Goal: Task Accomplishment & Management: Use online tool/utility

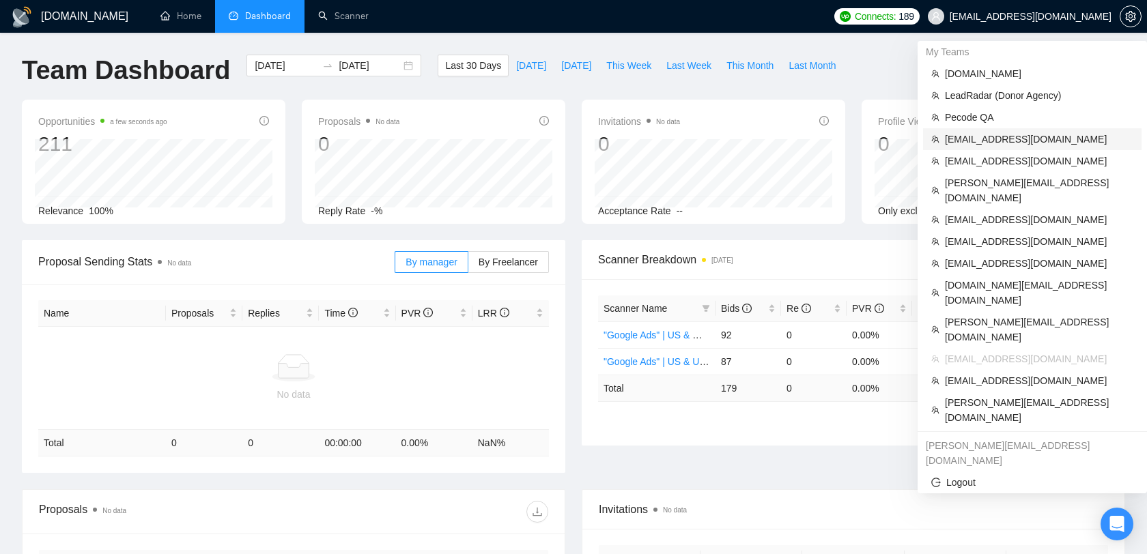
click at [1003, 141] on span "[EMAIL_ADDRESS][DOMAIN_NAME]" at bounding box center [1039, 139] width 188 height 15
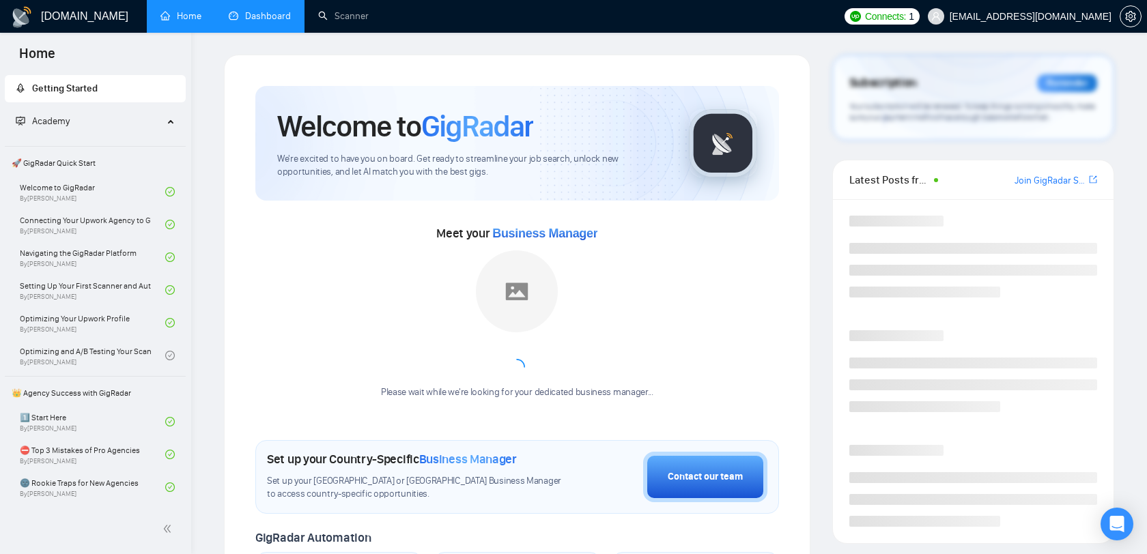
click at [272, 22] on link "Dashboard" at bounding box center [260, 16] width 62 height 12
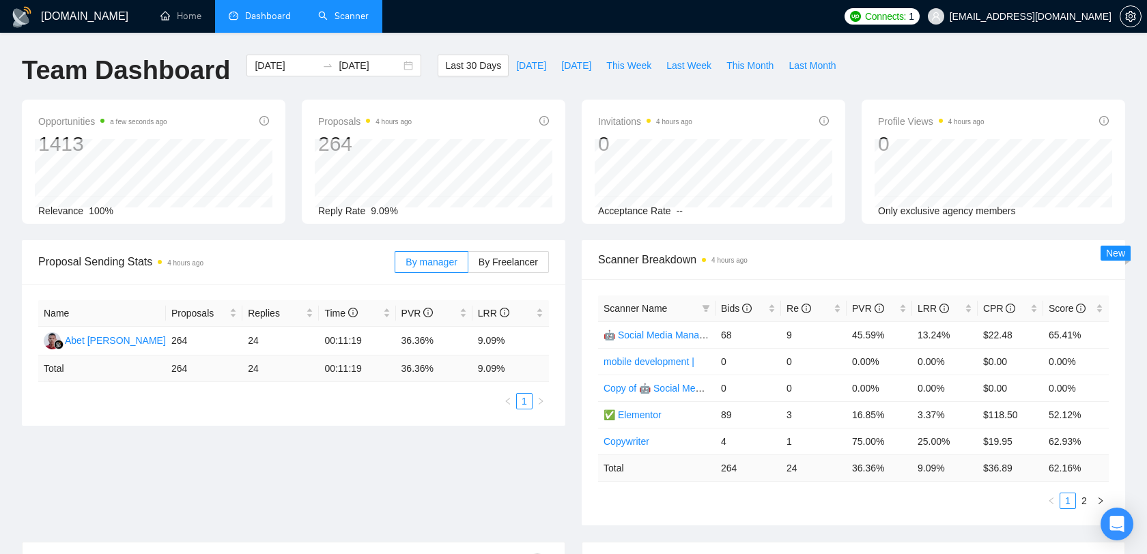
click at [336, 22] on link "Scanner" at bounding box center [343, 16] width 51 height 12
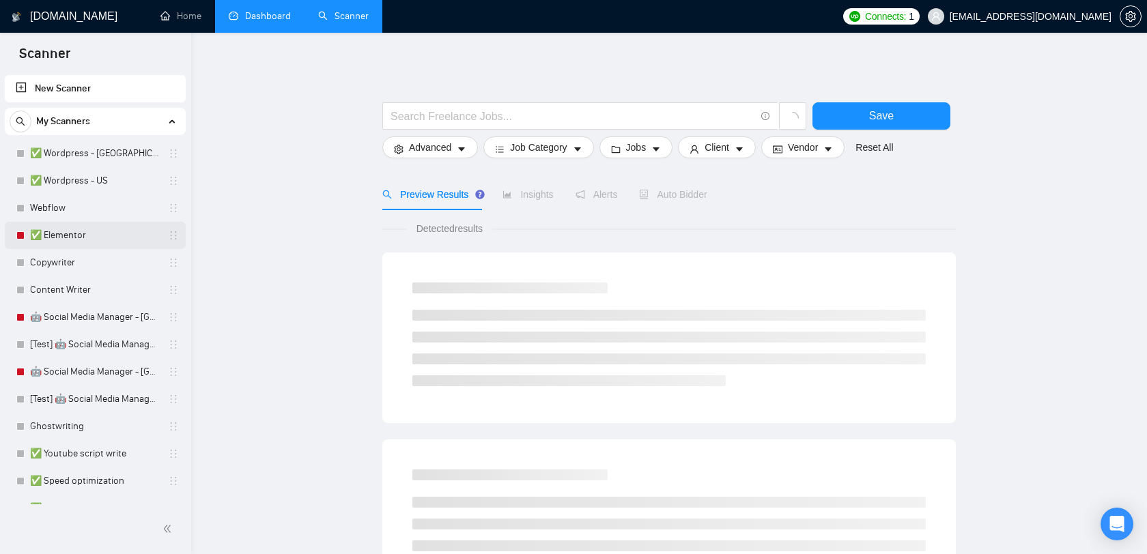
click at [87, 228] on link "✅ Elementor" at bounding box center [95, 235] width 130 height 27
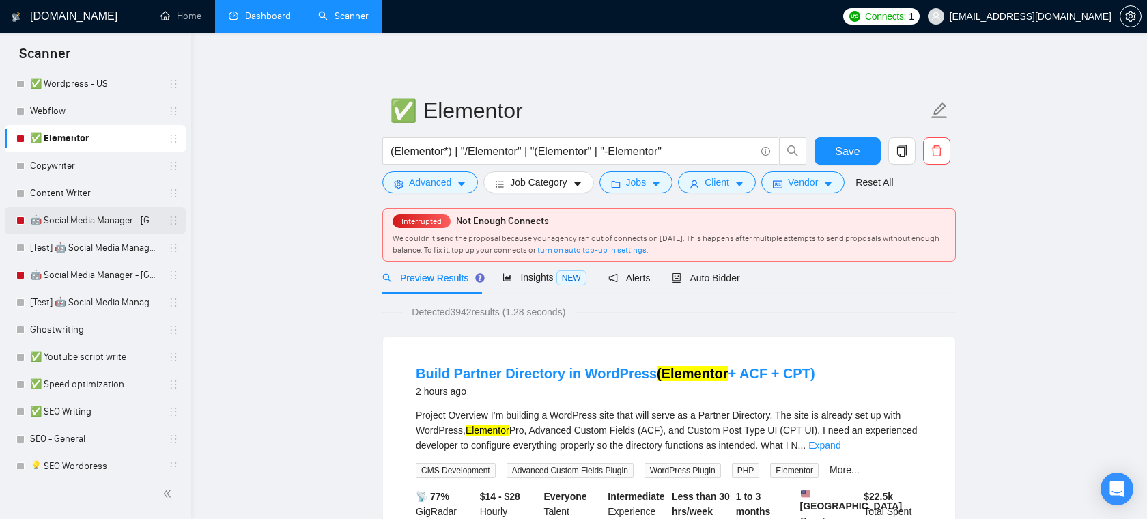
scroll to position [100, 0]
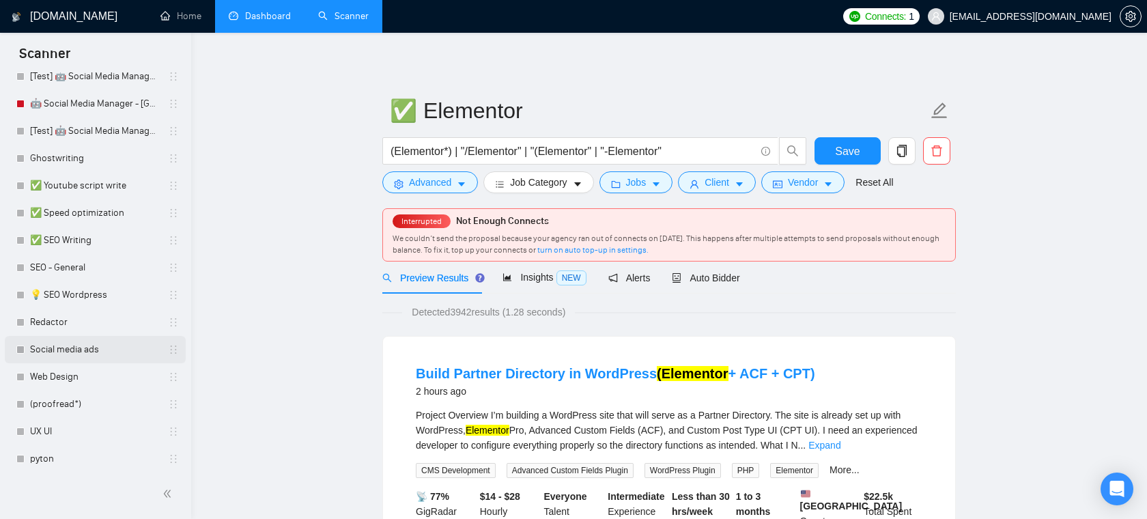
click at [66, 362] on link "Social media ads" at bounding box center [95, 349] width 130 height 27
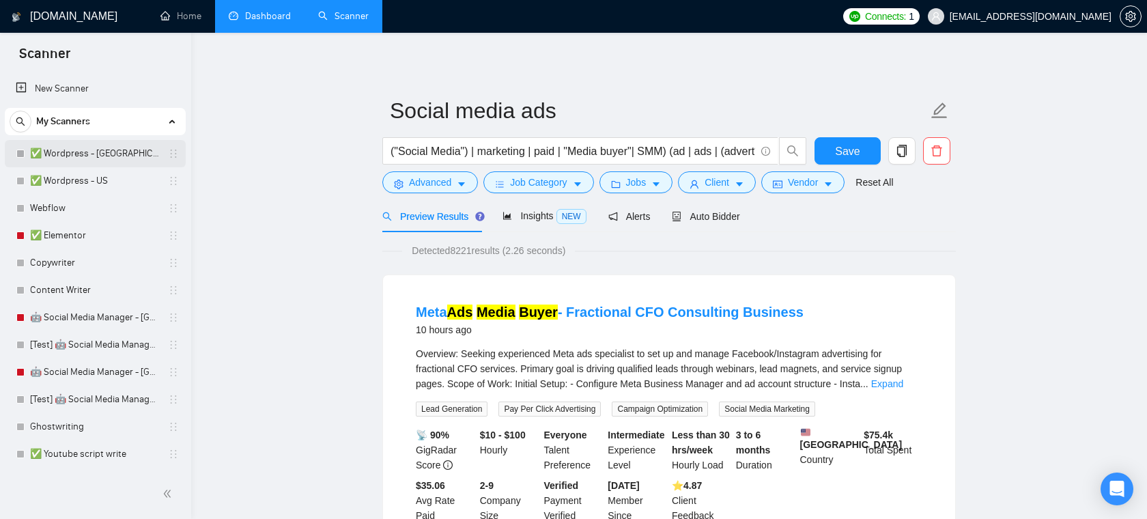
click at [96, 154] on link "✅ Wordpress - [GEOGRAPHIC_DATA]" at bounding box center [95, 153] width 130 height 27
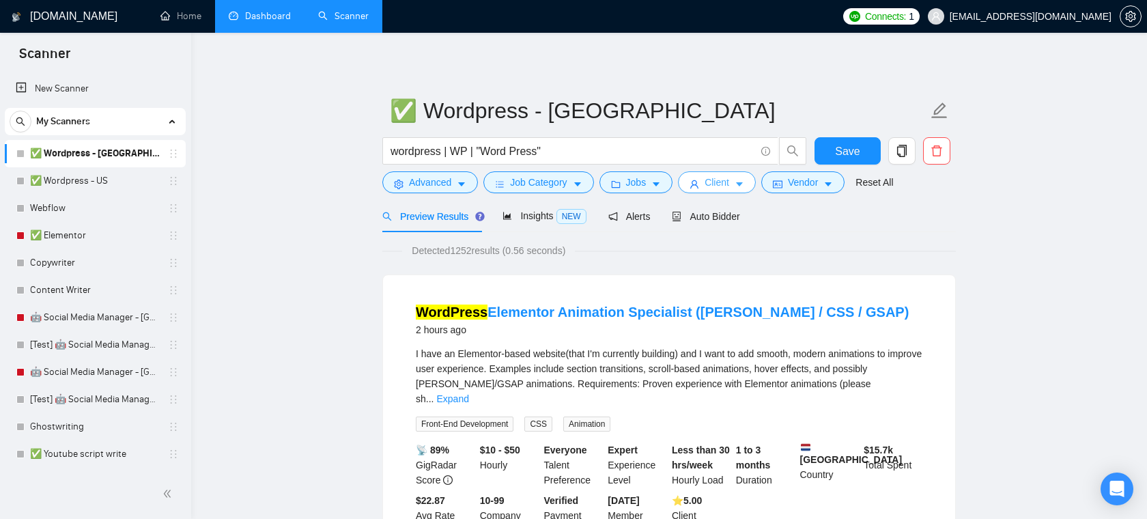
click at [728, 181] on span "Client" at bounding box center [716, 182] width 25 height 15
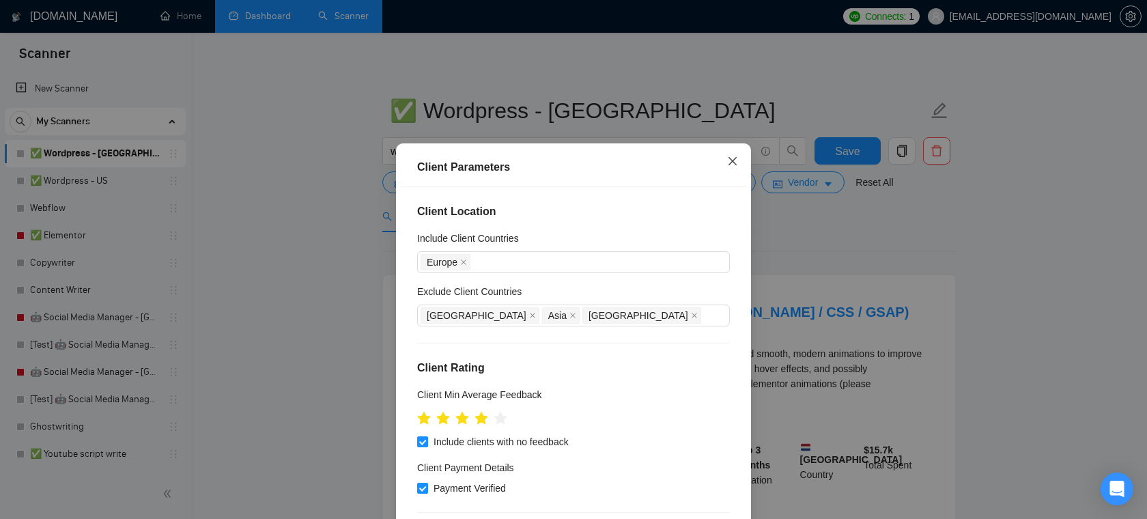
click at [731, 158] on icon "close" at bounding box center [732, 161] width 11 height 11
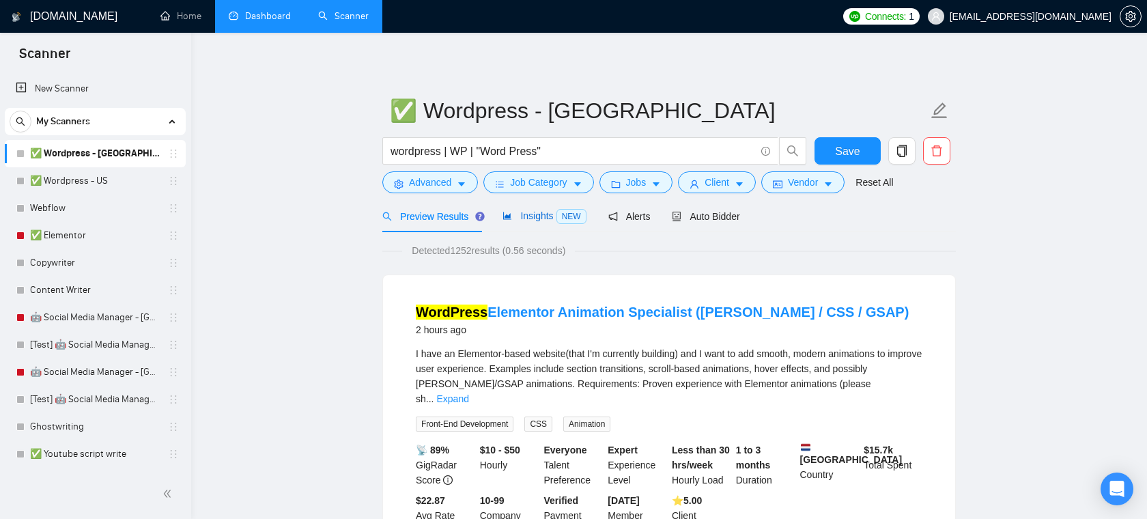
click at [534, 211] on span "Insights NEW" at bounding box center [543, 215] width 83 height 11
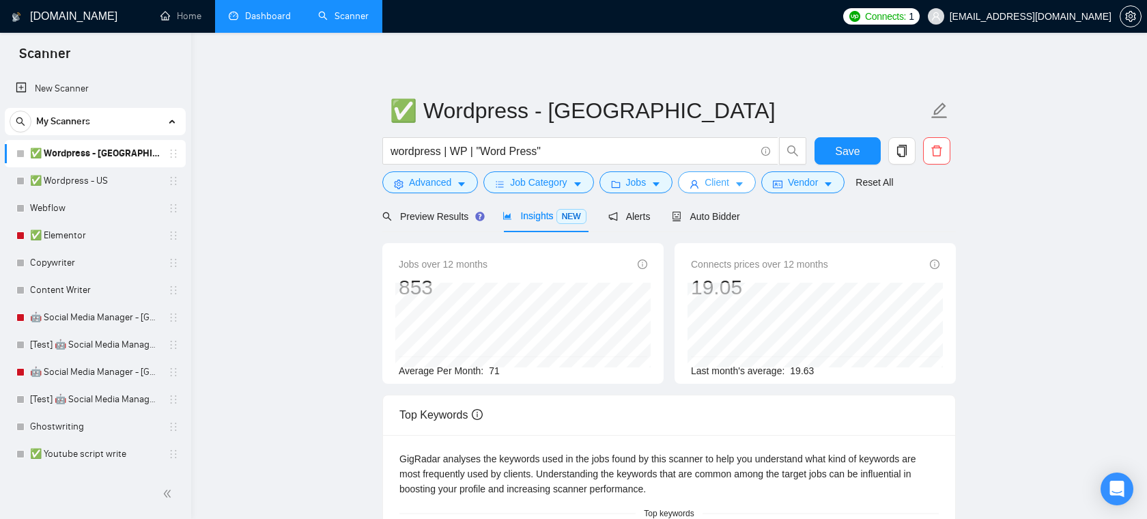
click at [735, 180] on button "Client" at bounding box center [717, 182] width 78 height 22
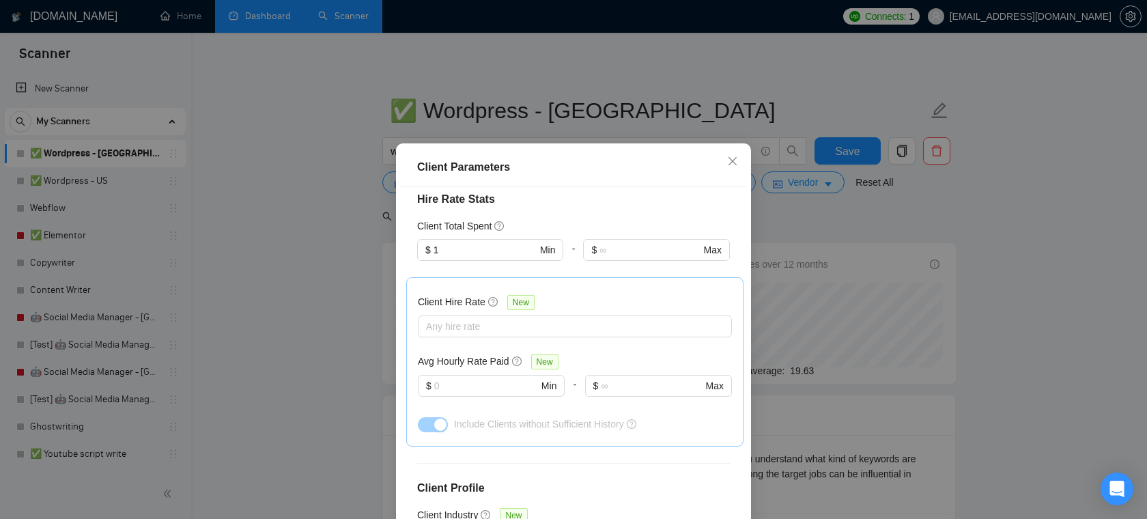
scroll to position [393, 0]
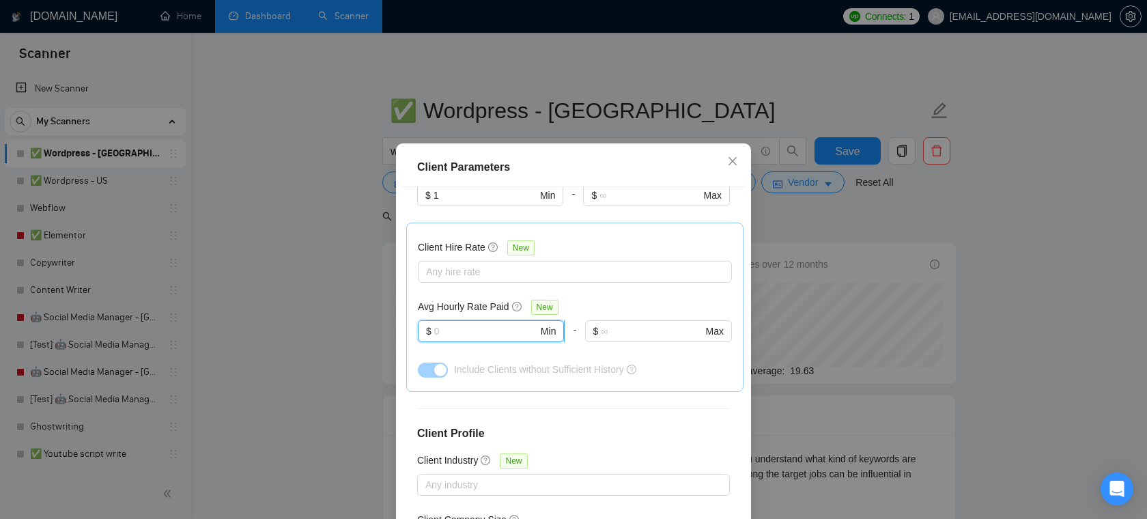
click at [474, 331] on input "text" at bounding box center [486, 331] width 104 height 15
type input "8"
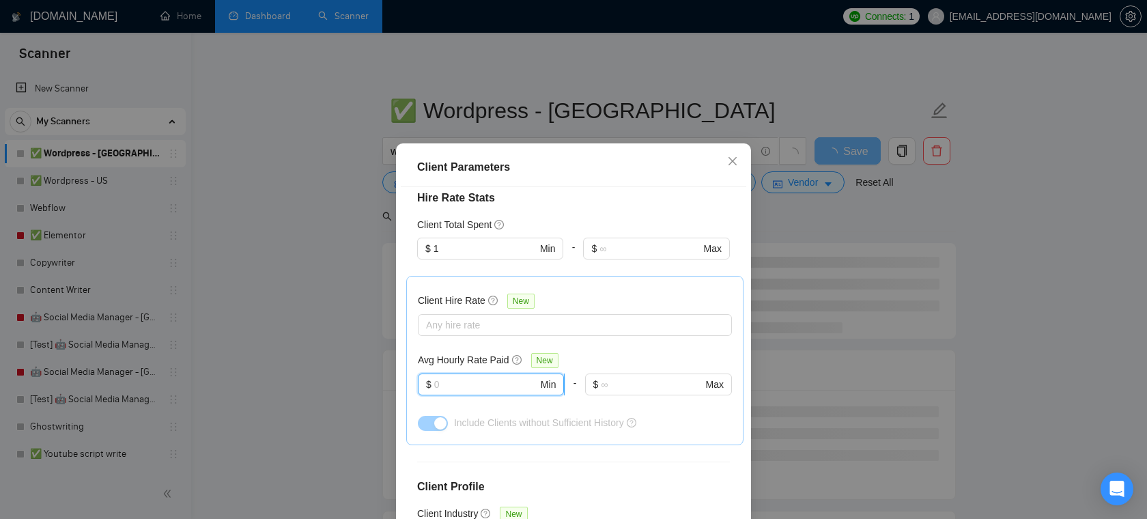
scroll to position [298, 0]
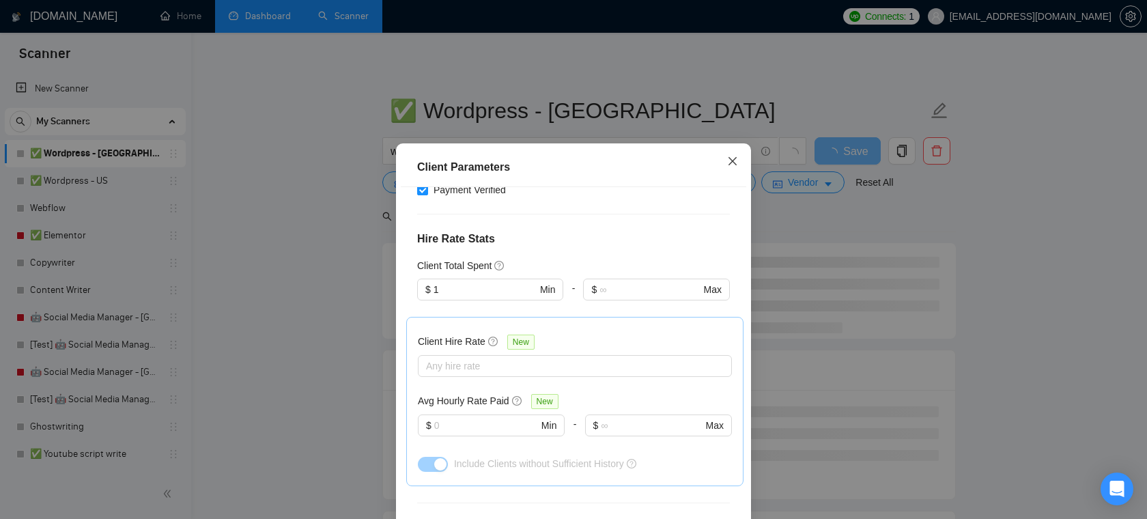
click at [732, 164] on icon "close" at bounding box center [732, 161] width 11 height 11
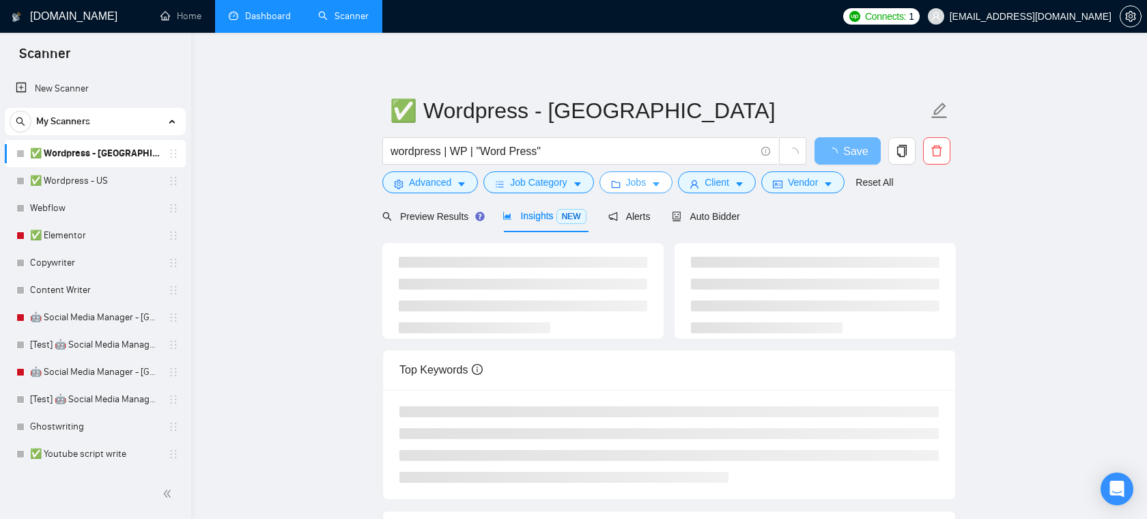
click at [629, 182] on span "Jobs" at bounding box center [636, 182] width 20 height 15
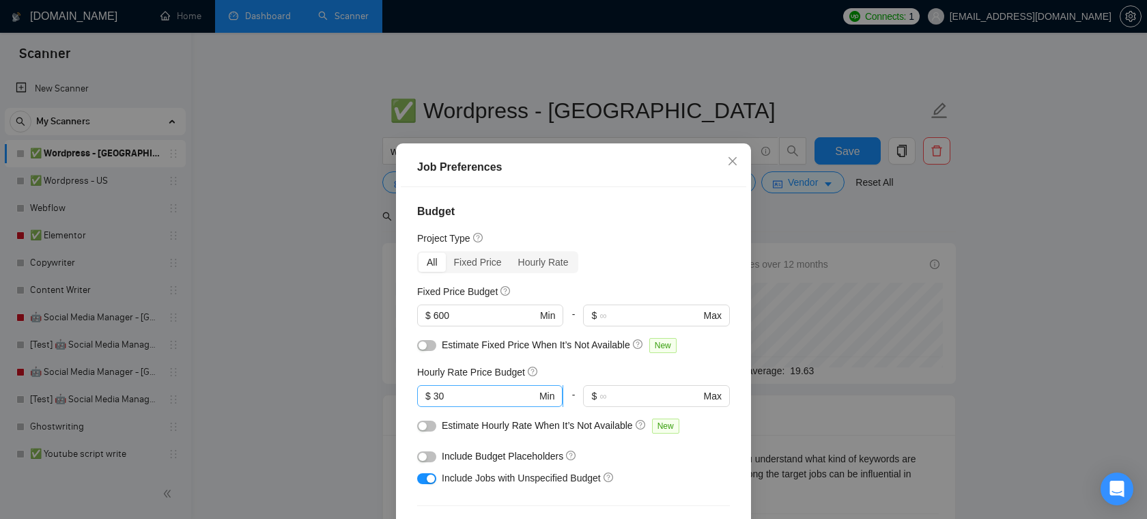
click at [465, 405] on span "$ 30 Min" at bounding box center [489, 396] width 145 height 22
click at [730, 163] on icon "close" at bounding box center [732, 160] width 8 height 8
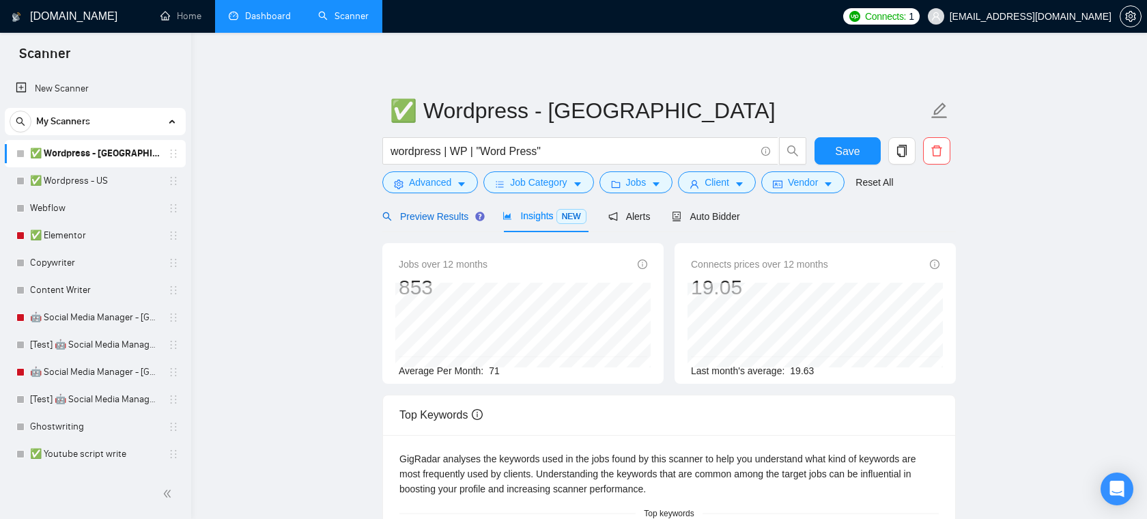
click at [455, 218] on span "Preview Results" at bounding box center [431, 216] width 98 height 11
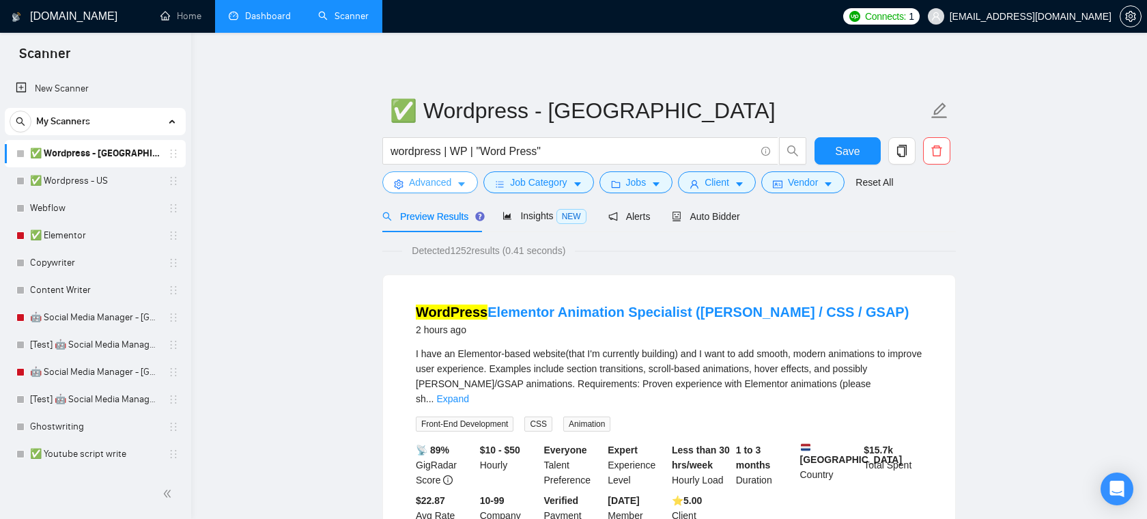
click at [447, 183] on span "Advanced" at bounding box center [430, 182] width 42 height 15
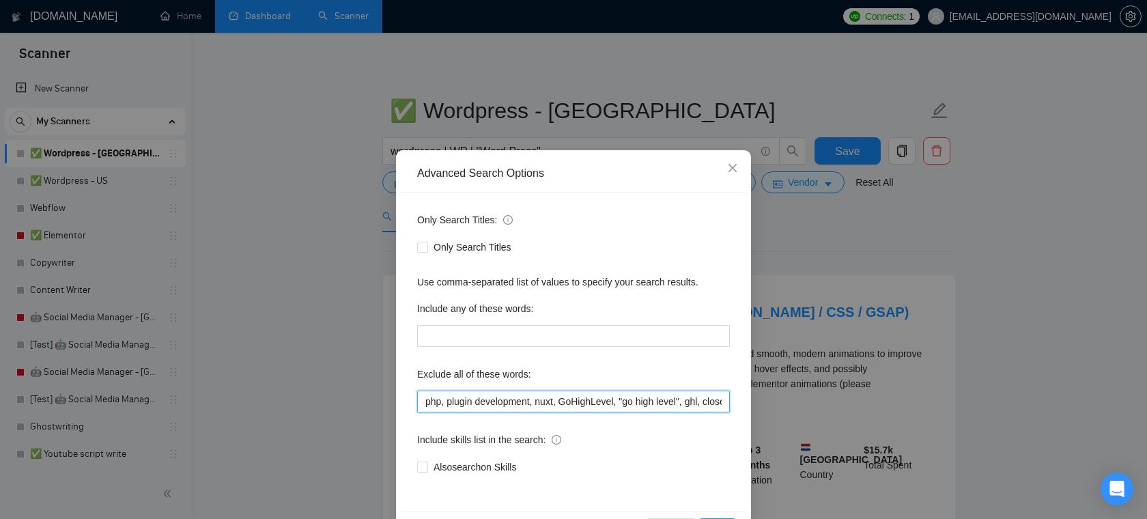
drag, startPoint x: 555, startPoint y: 403, endPoint x: 384, endPoint y: 404, distance: 170.7
click at [384, 404] on div "Advanced Search Options Only Search Titles: Only Search Titles Use comma-separa…" at bounding box center [573, 259] width 1147 height 519
click at [618, 405] on input "php, plugin development, nuxt, GoHighLevel, "go high level", ghl, closer, "virt…" at bounding box center [573, 401] width 313 height 22
click at [740, 174] on span "Close" at bounding box center [732, 168] width 37 height 37
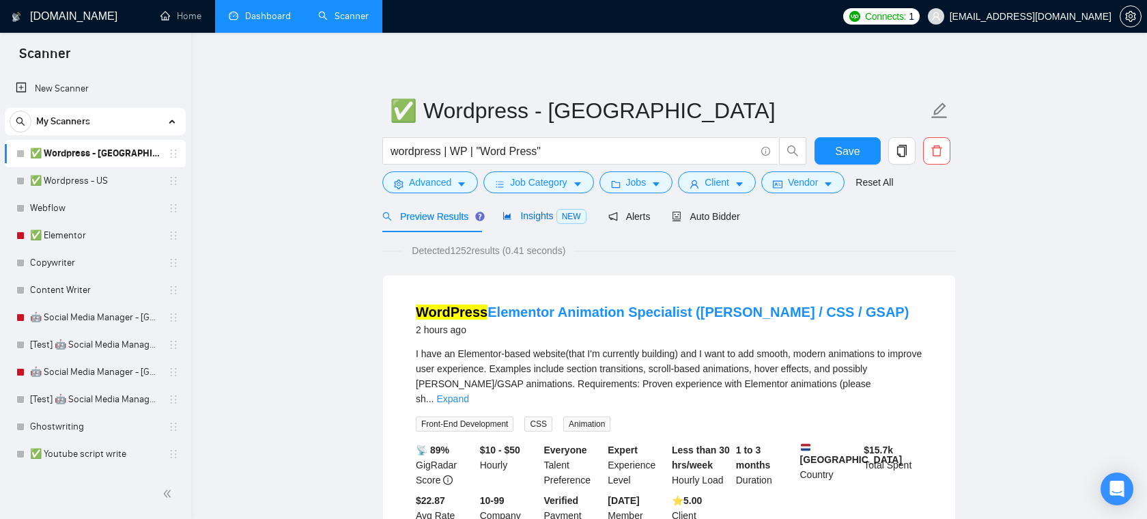
click at [524, 209] on div "Insights NEW" at bounding box center [543, 216] width 83 height 16
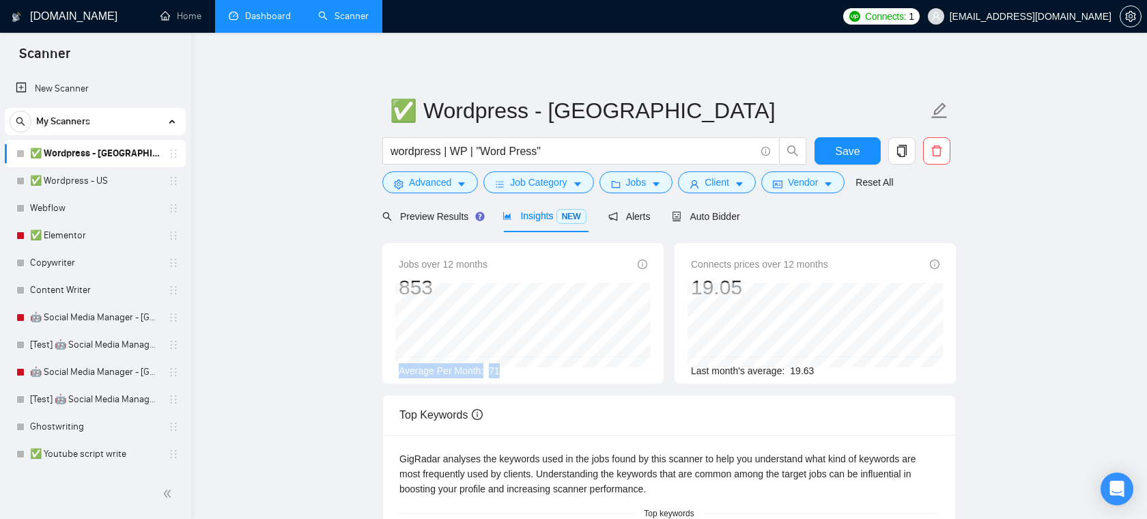
drag, startPoint x: 518, startPoint y: 373, endPoint x: 398, endPoint y: 373, distance: 120.1
click at [399, 373] on div "Average Per Month: 71" at bounding box center [523, 370] width 248 height 15
click at [105, 183] on link "✅ Wordpress - US" at bounding box center [95, 180] width 130 height 27
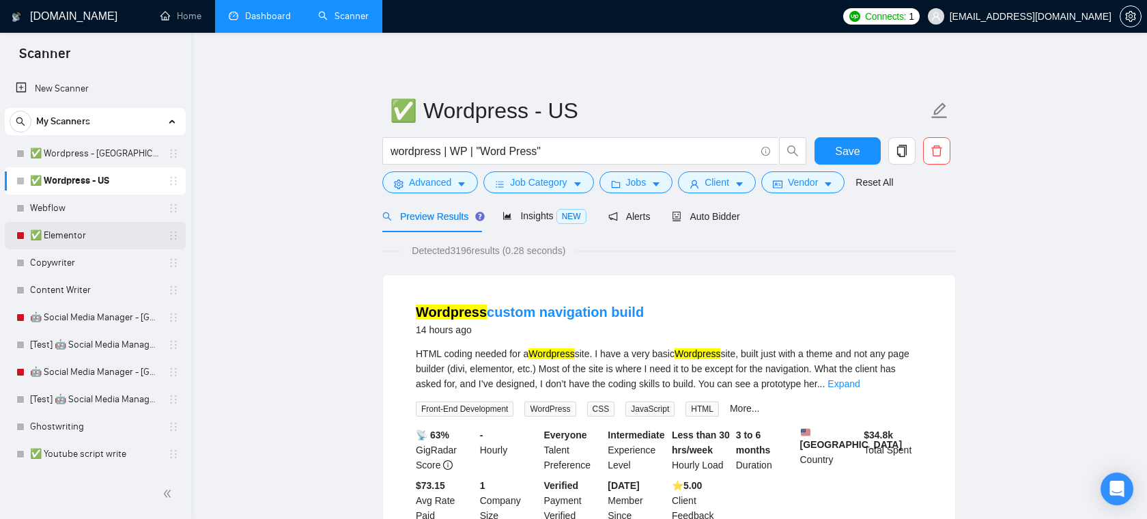
click at [57, 238] on link "✅ Elementor" at bounding box center [95, 235] width 130 height 27
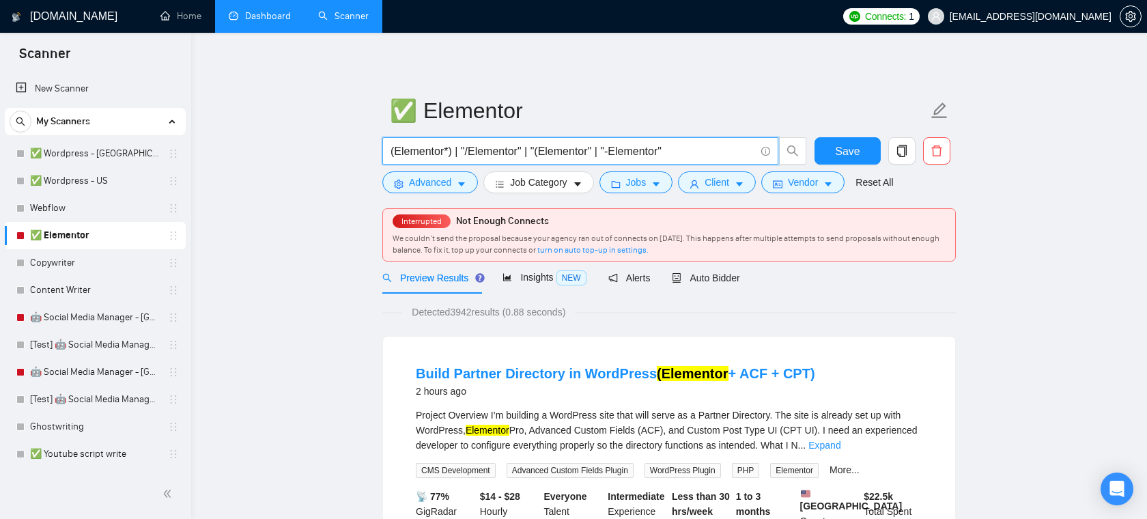
click at [683, 153] on input "(Elementor*) | "/Elementor" | "(Elementor" | "-Elementor"" at bounding box center [572, 151] width 365 height 17
click at [724, 284] on div "Auto Bidder" at bounding box center [706, 277] width 68 height 15
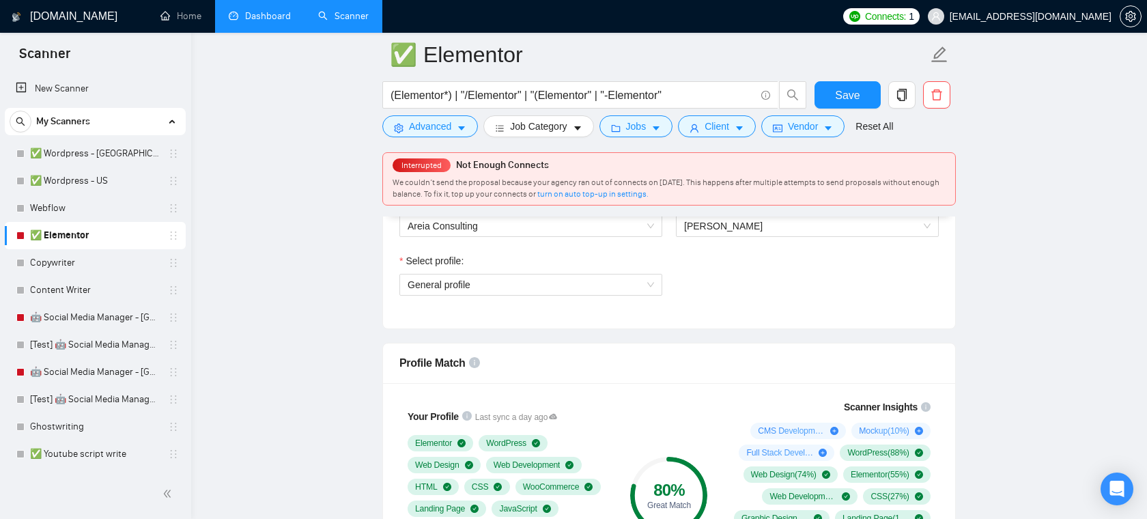
scroll to position [763, 0]
click at [742, 229] on span "[PERSON_NAME]" at bounding box center [723, 225] width 79 height 11
click at [591, 286] on span "General profile" at bounding box center [531, 284] width 246 height 20
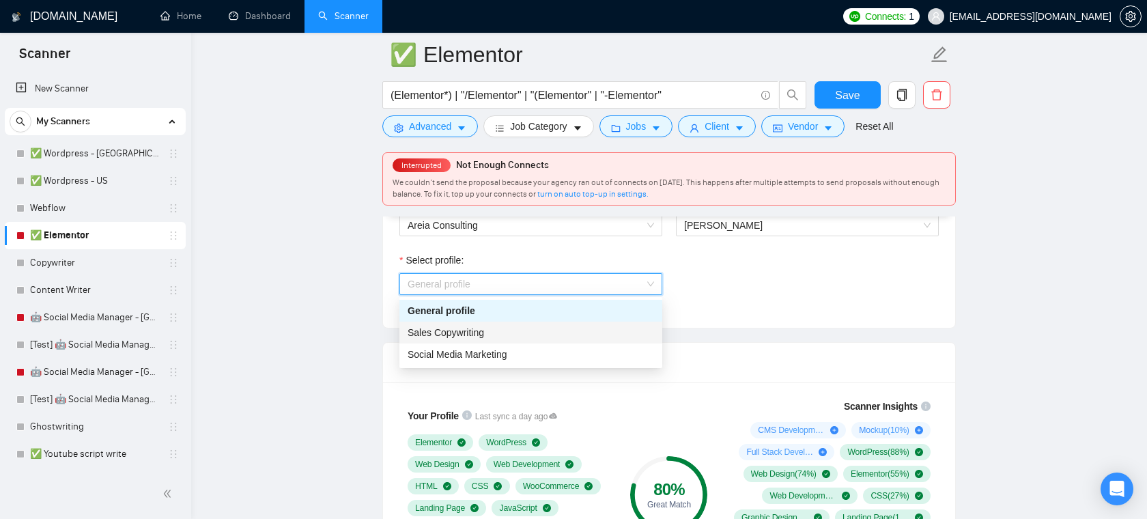
click at [754, 254] on div "Select profile: General profile" at bounding box center [669, 282] width 553 height 59
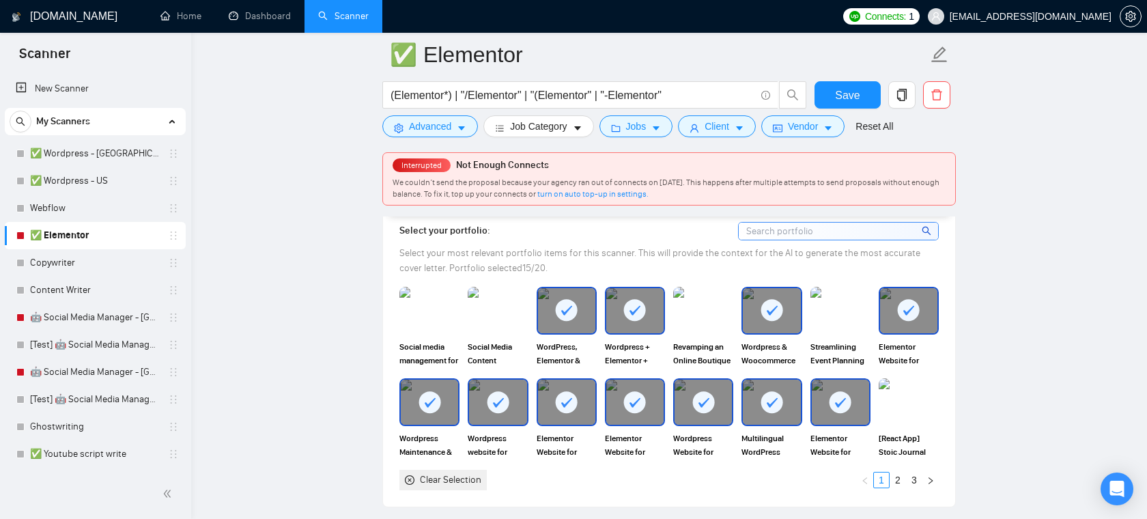
scroll to position [1230, 0]
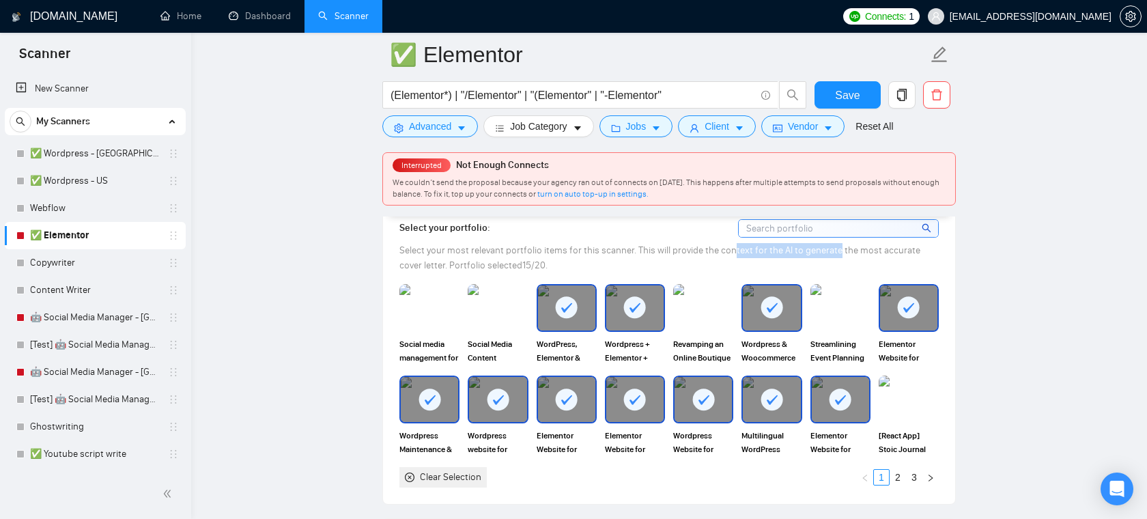
drag, startPoint x: 732, startPoint y: 253, endPoint x: 833, endPoint y: 254, distance: 101.0
click at [833, 254] on span "Select your most relevant portfolio items for this scanner. This will provide t…" at bounding box center [659, 257] width 521 height 27
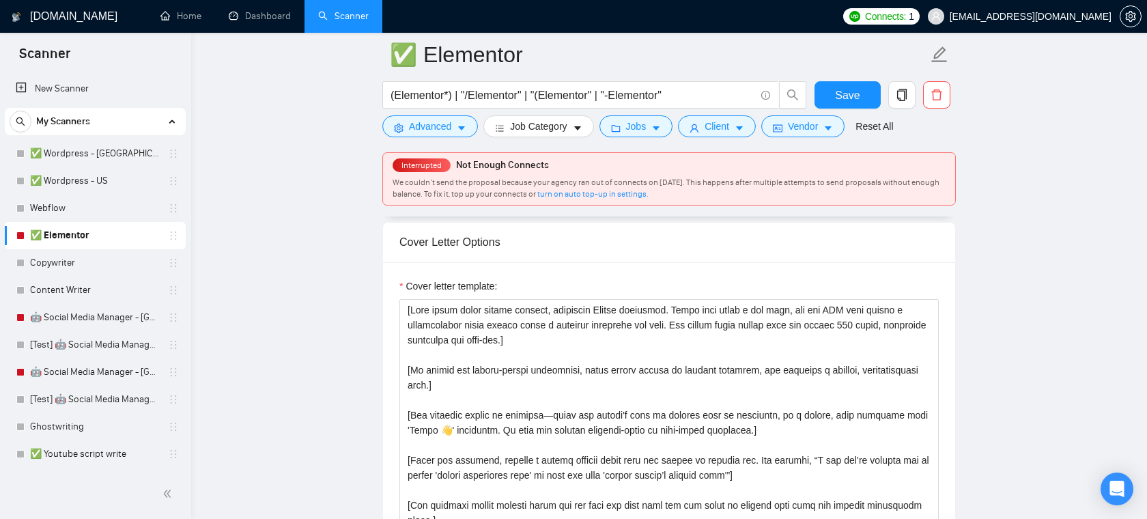
scroll to position [1528, 0]
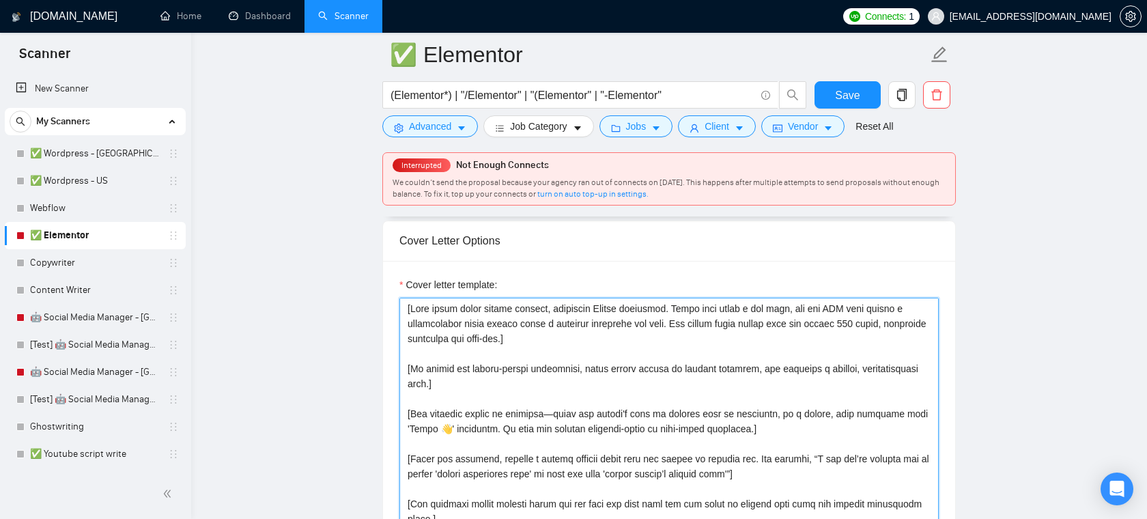
click at [636, 349] on textarea "Cover letter template:" at bounding box center [668, 451] width 539 height 307
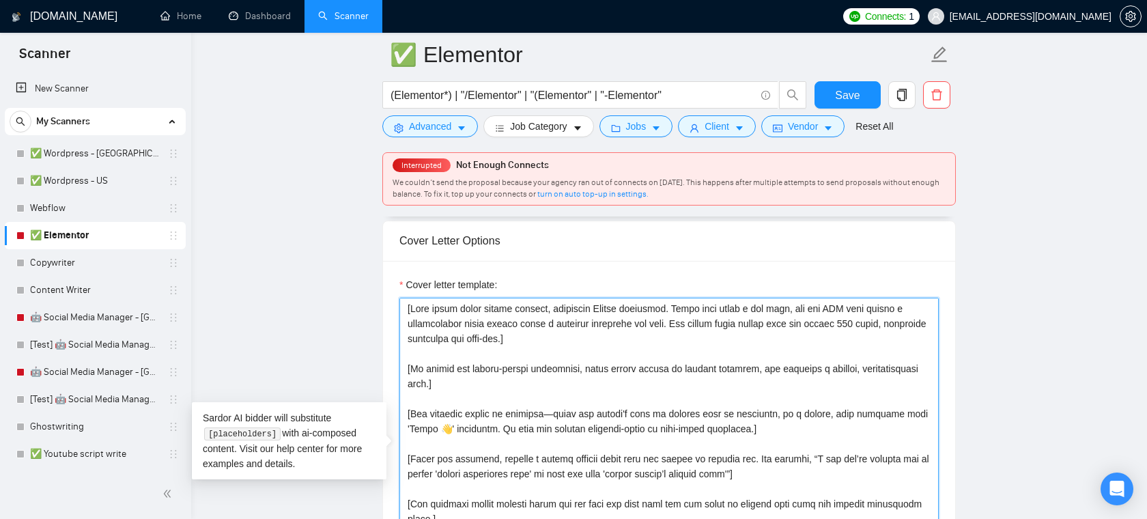
scroll to position [46, 0]
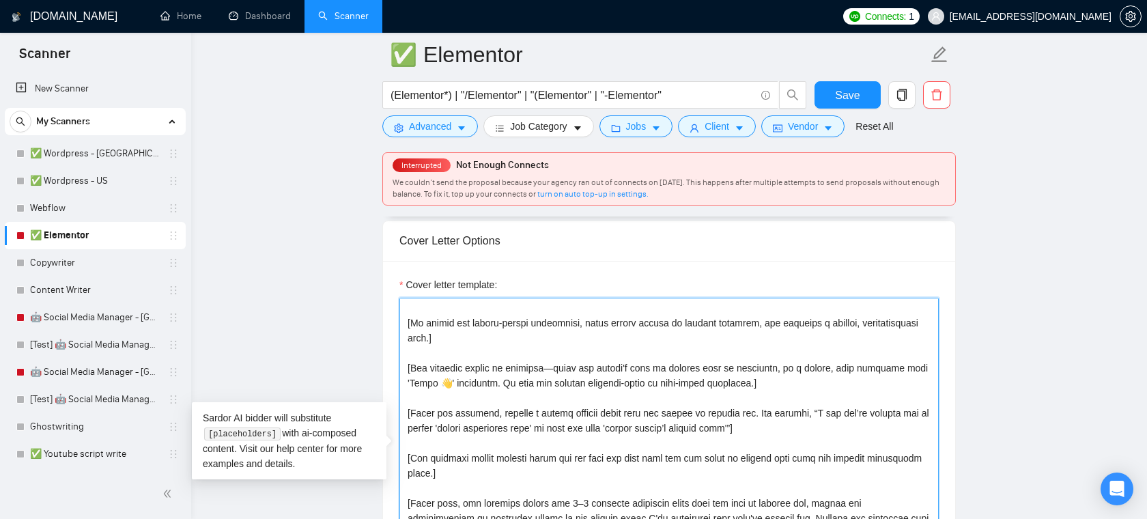
click at [618, 375] on textarea "Cover letter template:" at bounding box center [668, 451] width 539 height 307
click at [638, 365] on textarea "Cover letter template:" at bounding box center [668, 451] width 539 height 307
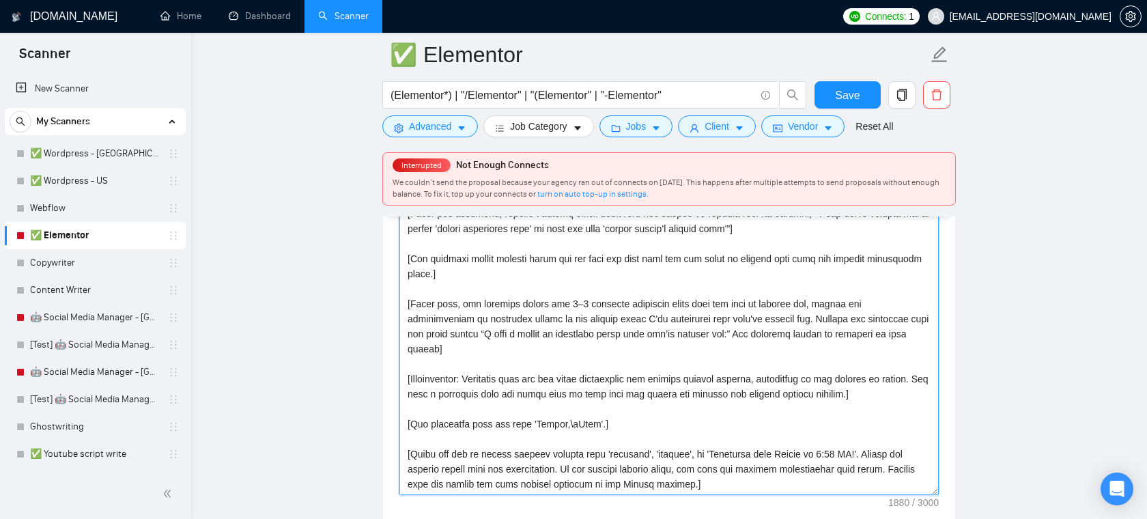
scroll to position [94, 0]
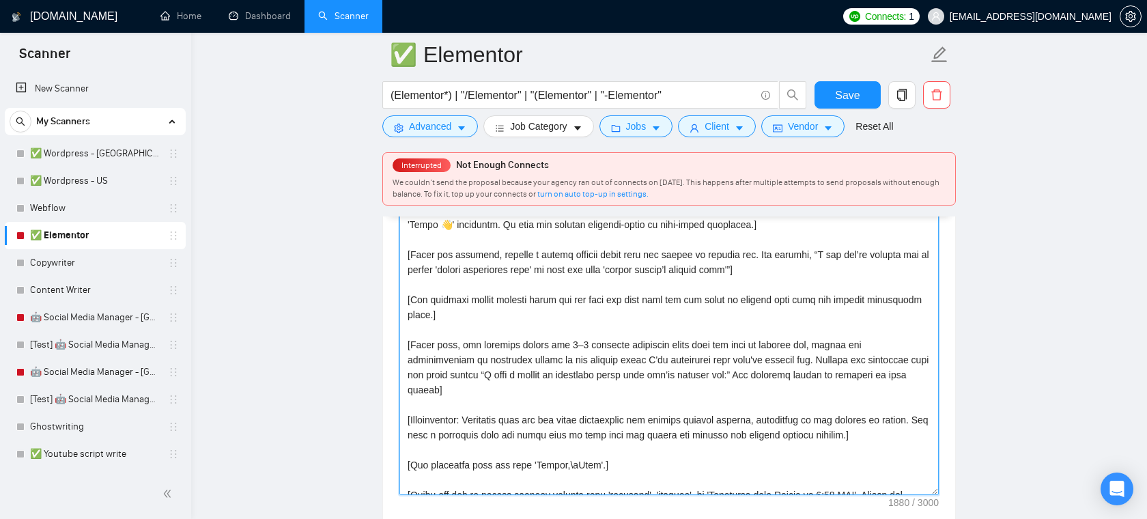
click at [788, 274] on textarea "Cover letter template:" at bounding box center [668, 341] width 539 height 307
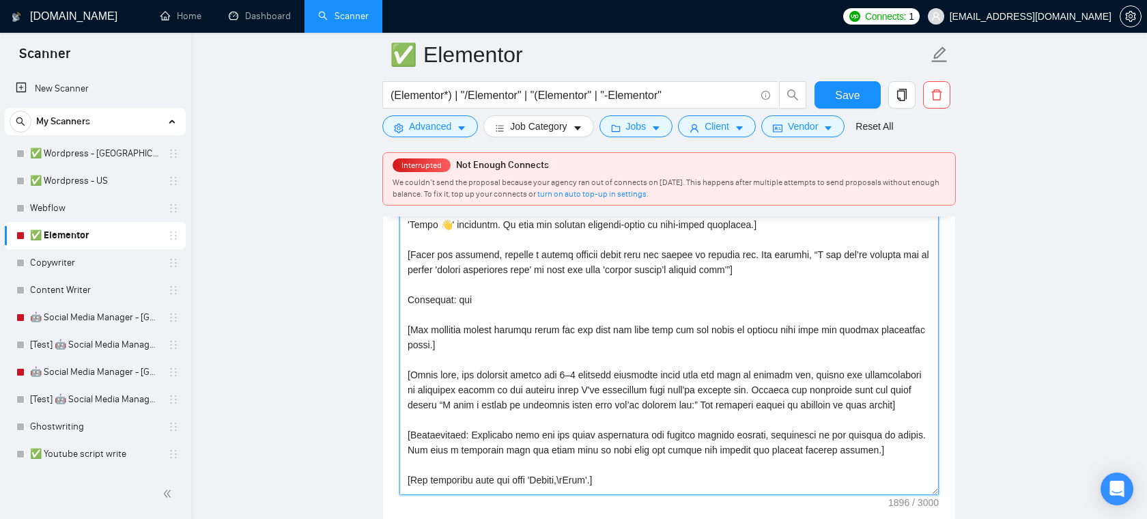
drag, startPoint x: 480, startPoint y: 301, endPoint x: 403, endPoint y: 301, distance: 77.1
click at [403, 301] on textarea "Cover letter template:" at bounding box center [668, 341] width 539 height 307
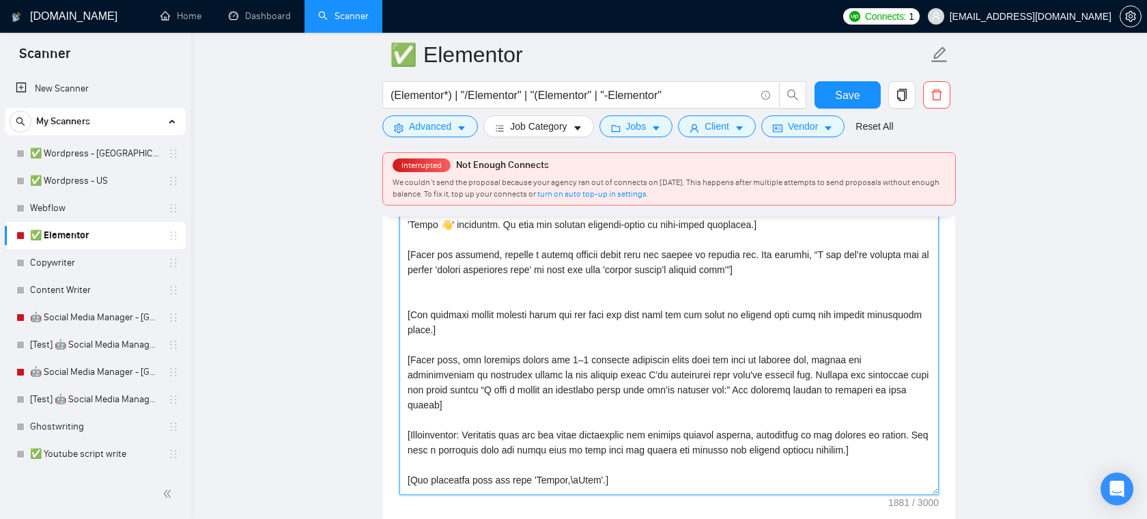
type textarea "[Lore ipsum dolor sitame consect, adipiscin Elitse doeiusmod. Tempo inci utlab …"
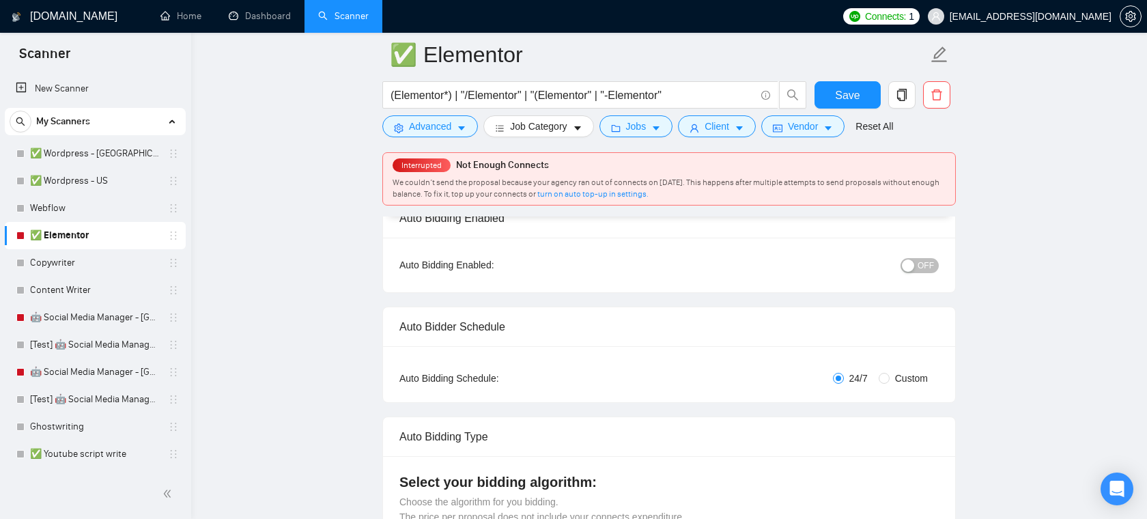
scroll to position [0, 0]
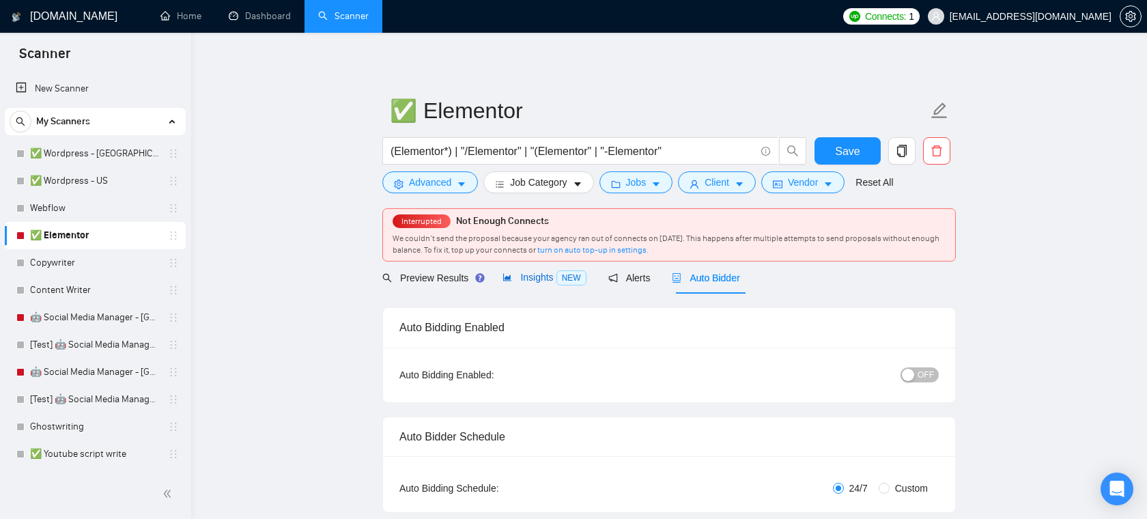
click at [546, 275] on span "Insights NEW" at bounding box center [543, 277] width 83 height 11
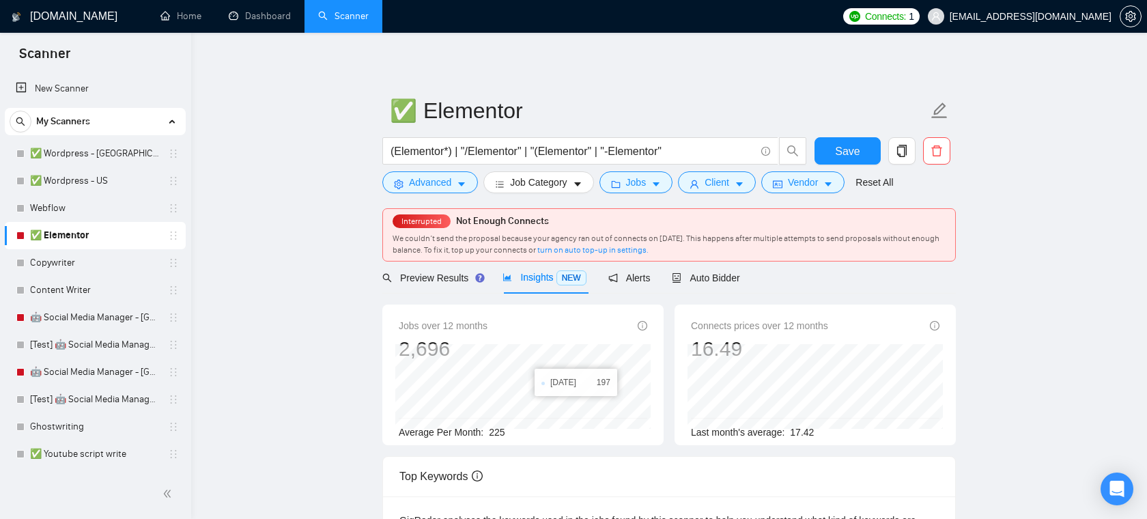
scroll to position [43, 0]
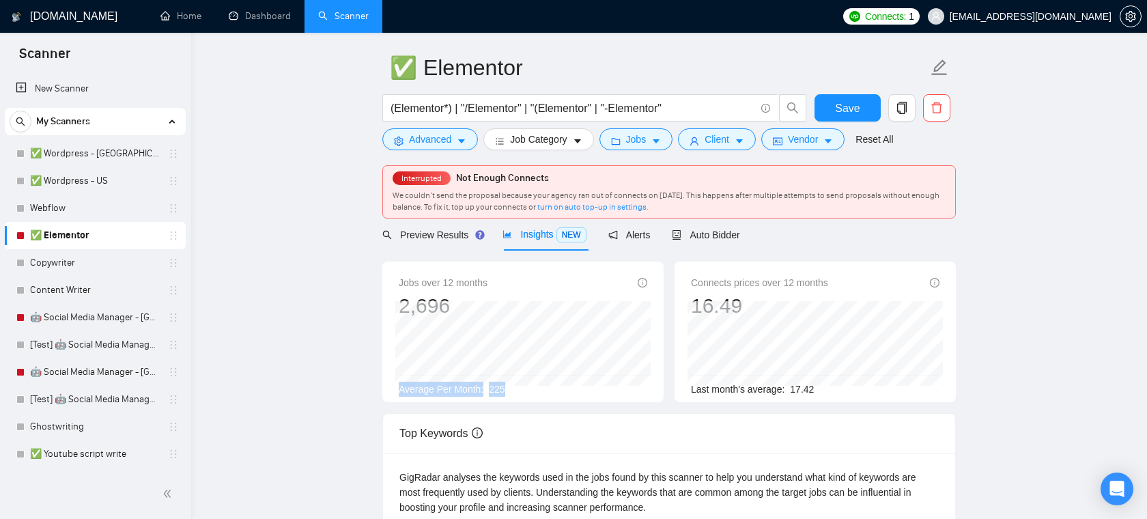
drag, startPoint x: 524, startPoint y: 390, endPoint x: 395, endPoint y: 386, distance: 128.4
click at [395, 386] on div "Jobs over 12 months 2,696 [DATE] 233 Average Per Month: 225" at bounding box center [522, 331] width 281 height 141
click at [654, 135] on button "Jobs" at bounding box center [636, 139] width 74 height 22
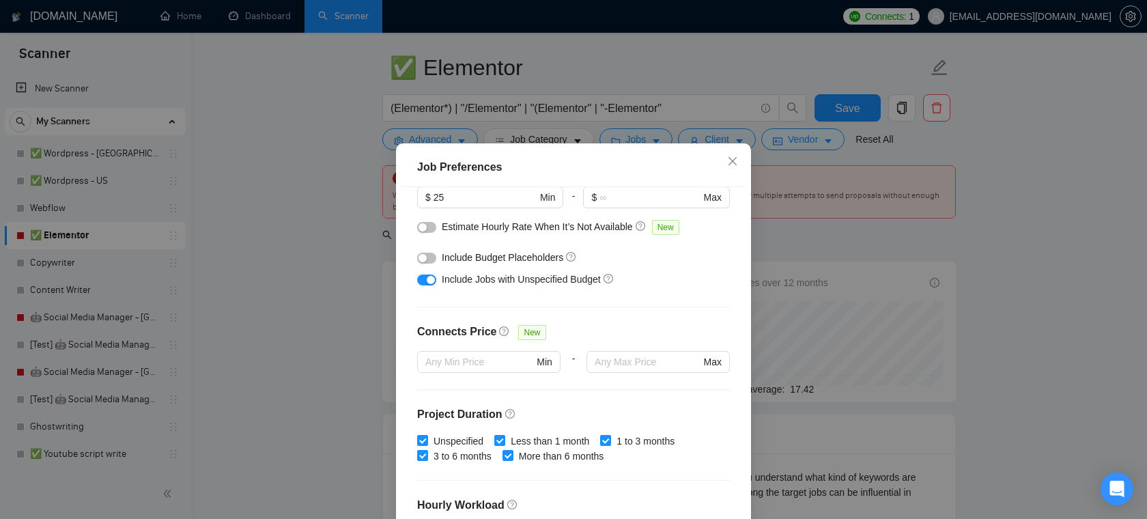
scroll to position [226, 0]
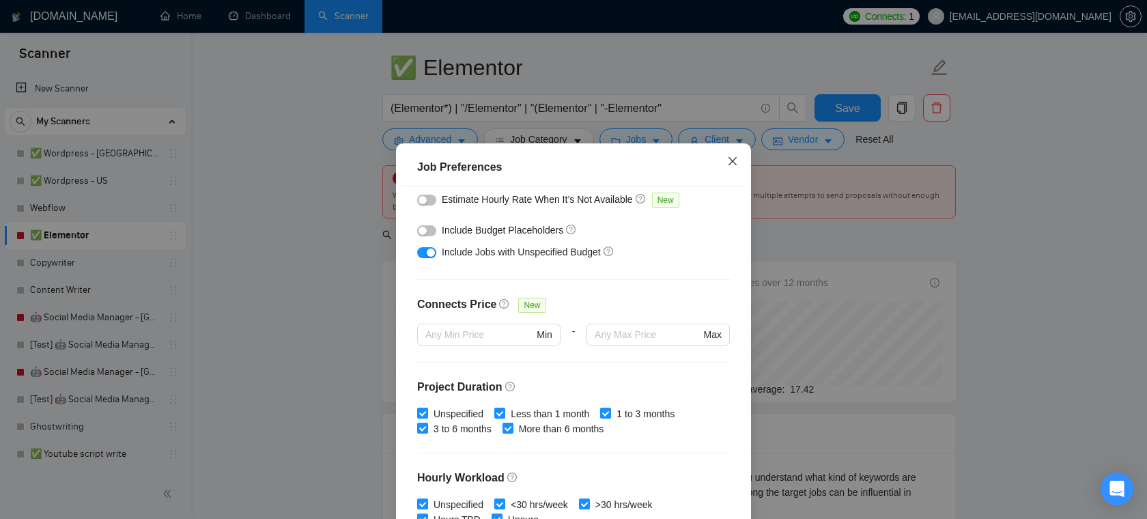
click at [735, 160] on icon "close" at bounding box center [732, 161] width 11 height 11
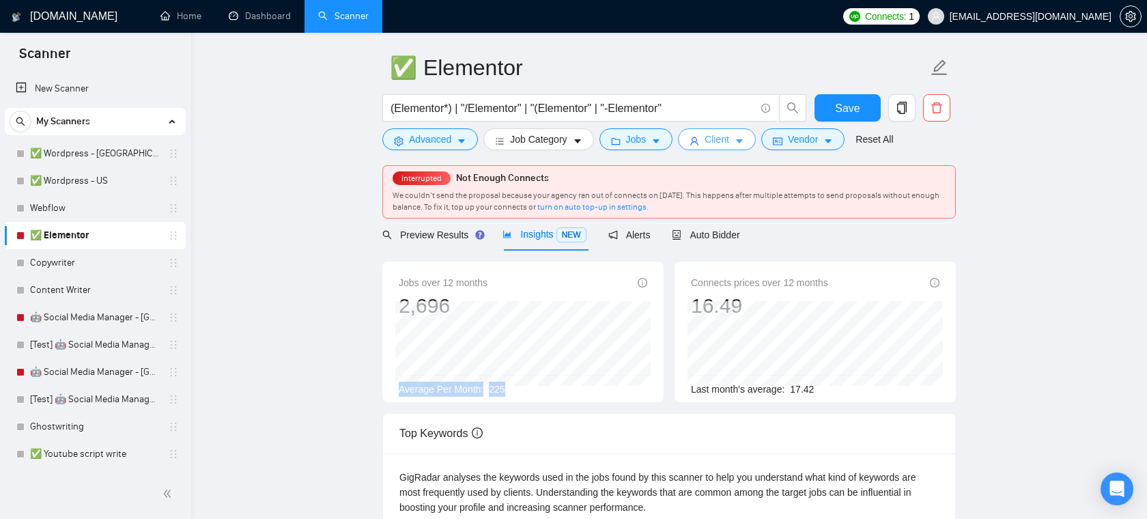
click at [738, 141] on button "Client" at bounding box center [717, 139] width 78 height 22
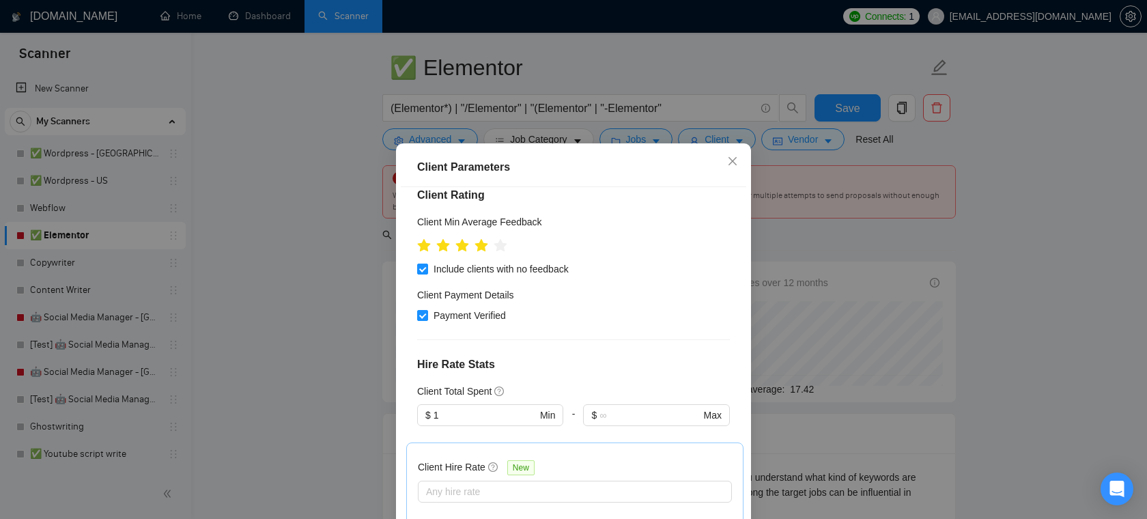
scroll to position [188, 0]
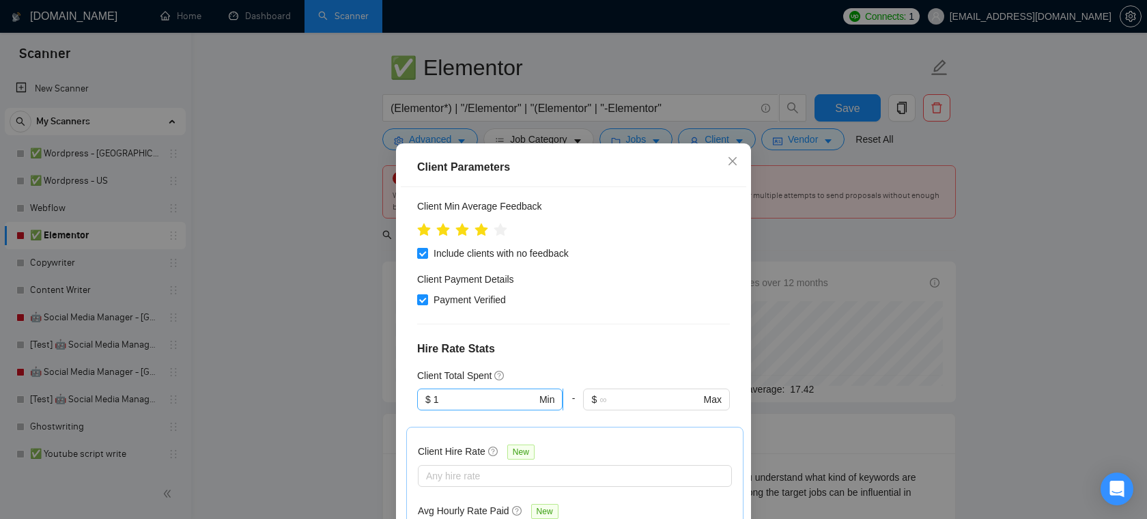
click at [468, 403] on input "1" at bounding box center [484, 399] width 103 height 15
click at [603, 226] on div at bounding box center [573, 229] width 313 height 21
click at [742, 165] on span "Close" at bounding box center [732, 161] width 37 height 37
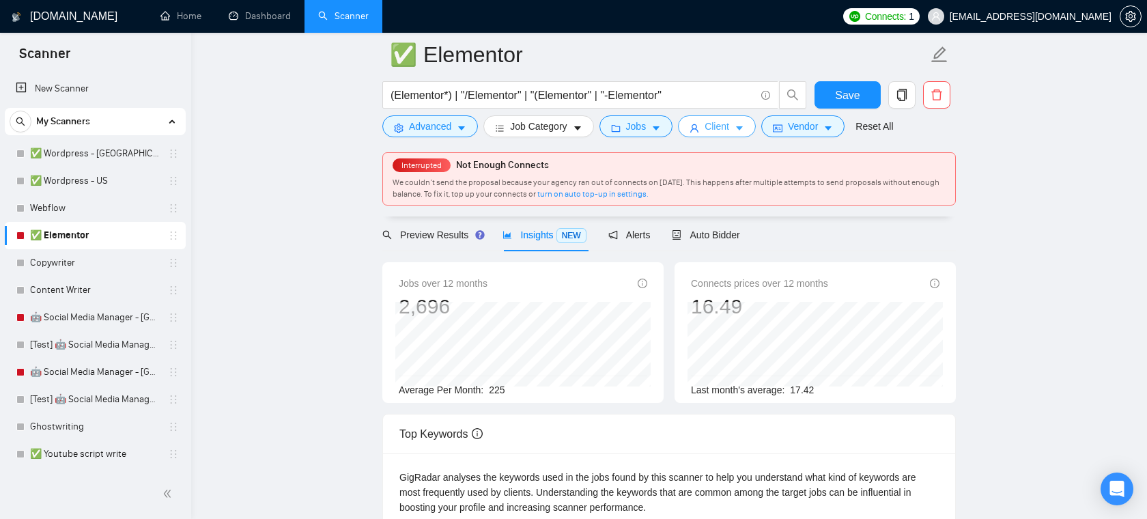
scroll to position [95, 0]
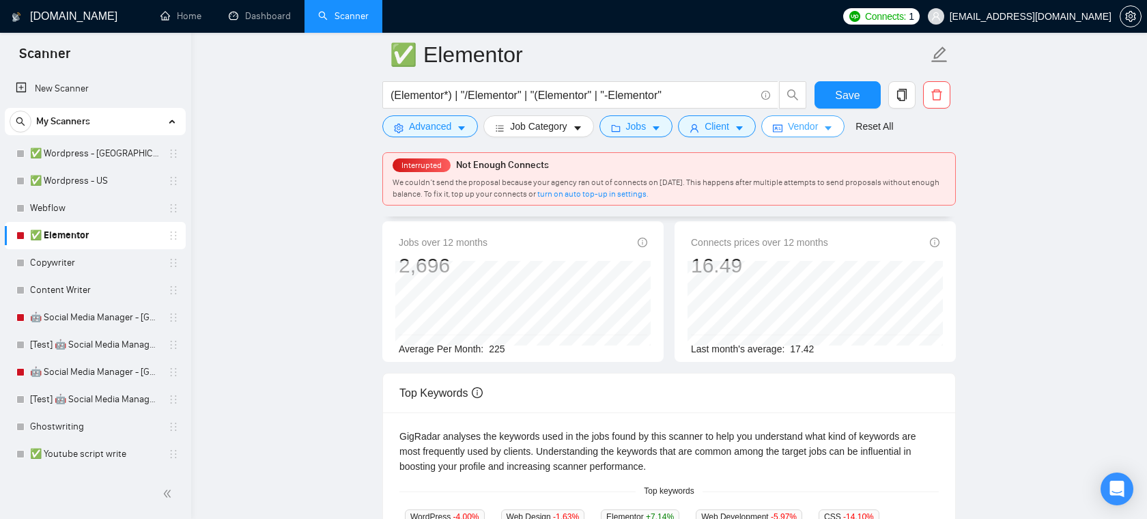
click at [807, 128] on span "Vendor" at bounding box center [803, 126] width 30 height 15
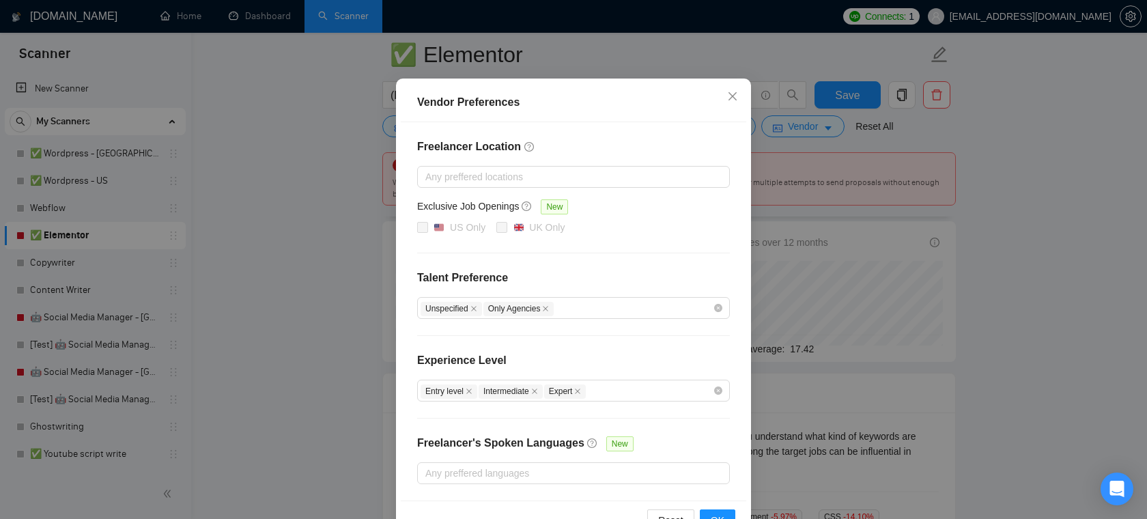
scroll to position [52, 0]
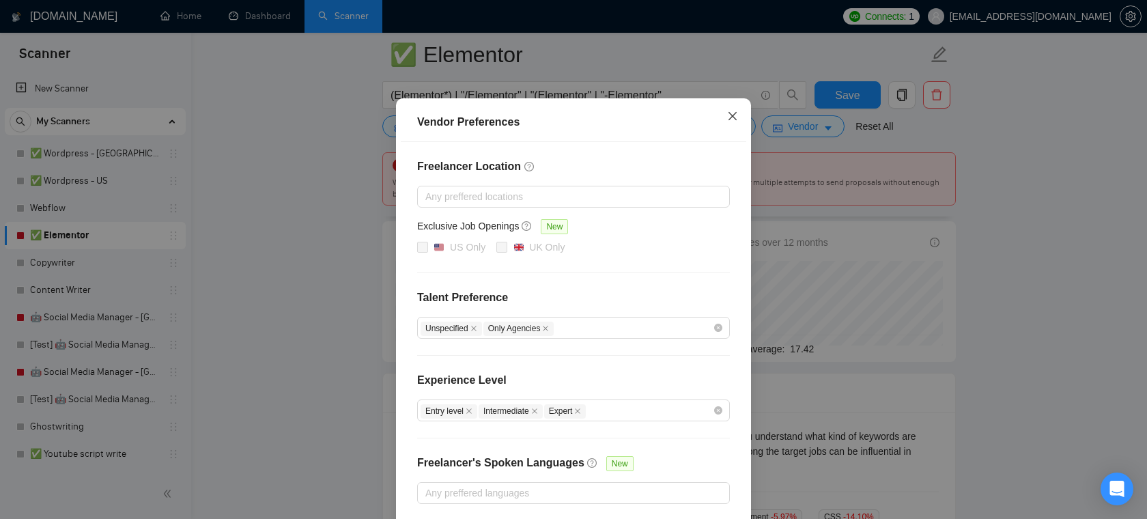
click at [730, 119] on icon "close" at bounding box center [732, 116] width 8 height 8
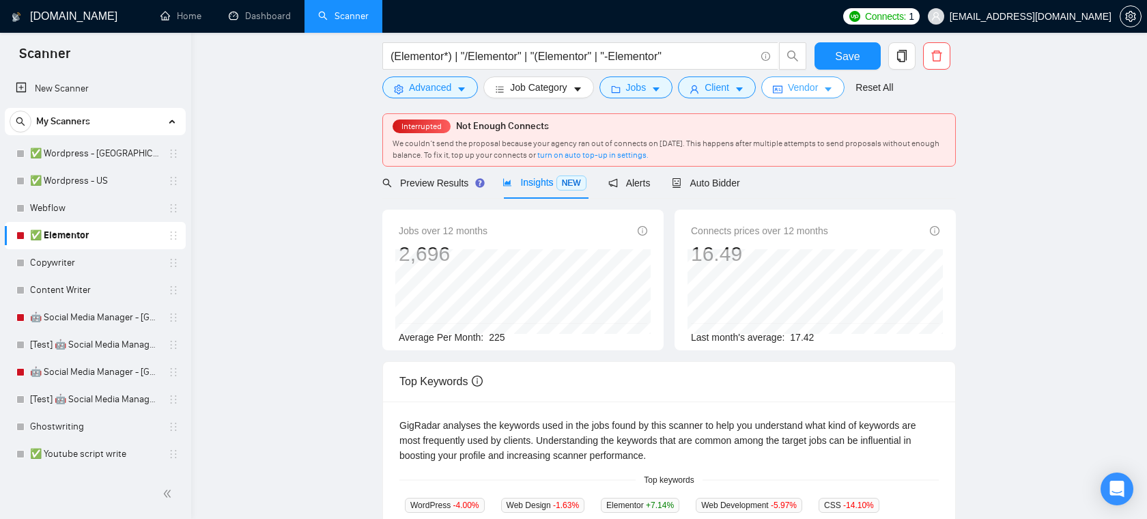
scroll to position [0, 0]
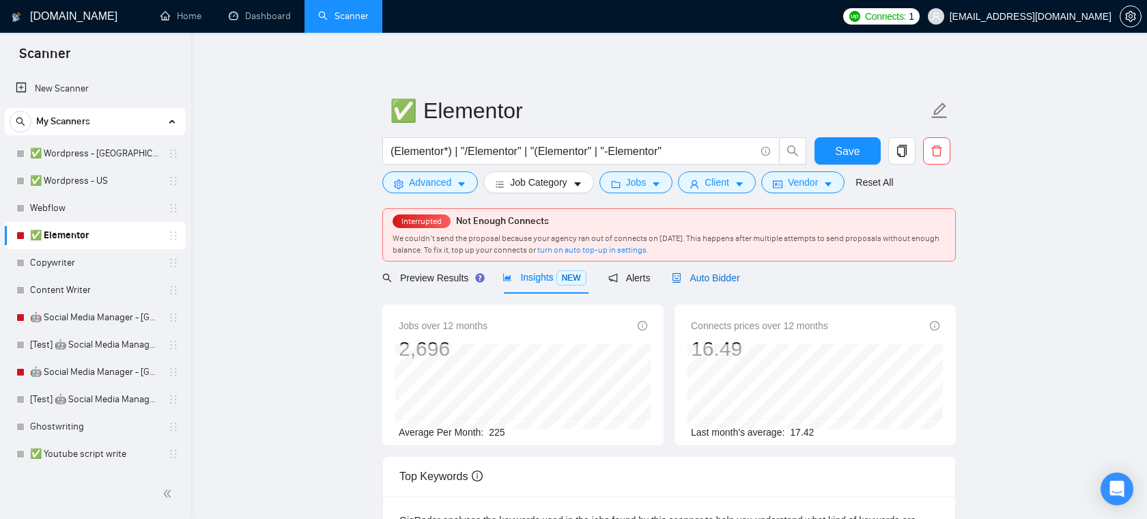
click at [714, 281] on span "Auto Bidder" at bounding box center [706, 277] width 68 height 11
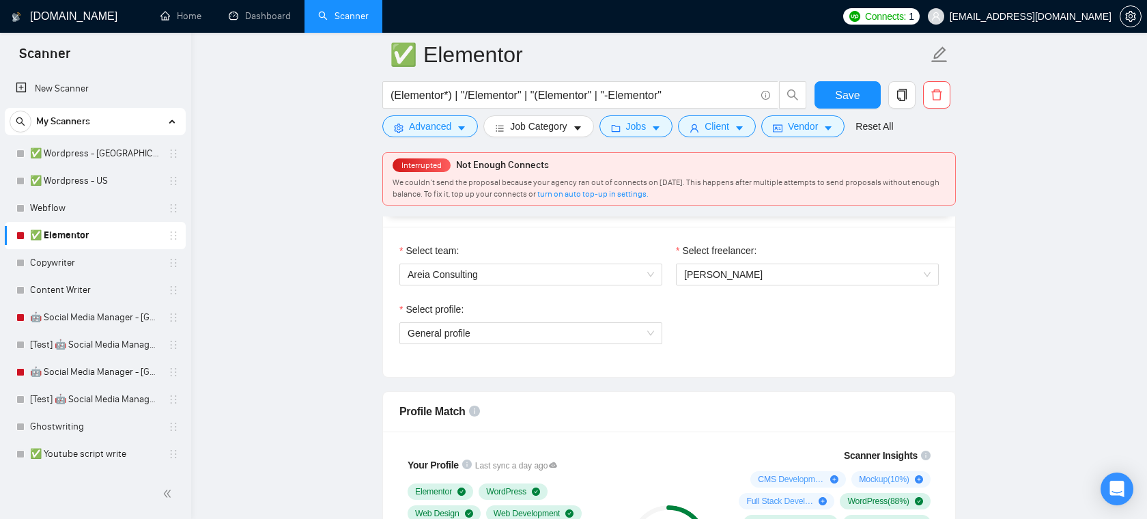
scroll to position [715, 0]
click at [739, 276] on span "[PERSON_NAME]" at bounding box center [723, 273] width 79 height 11
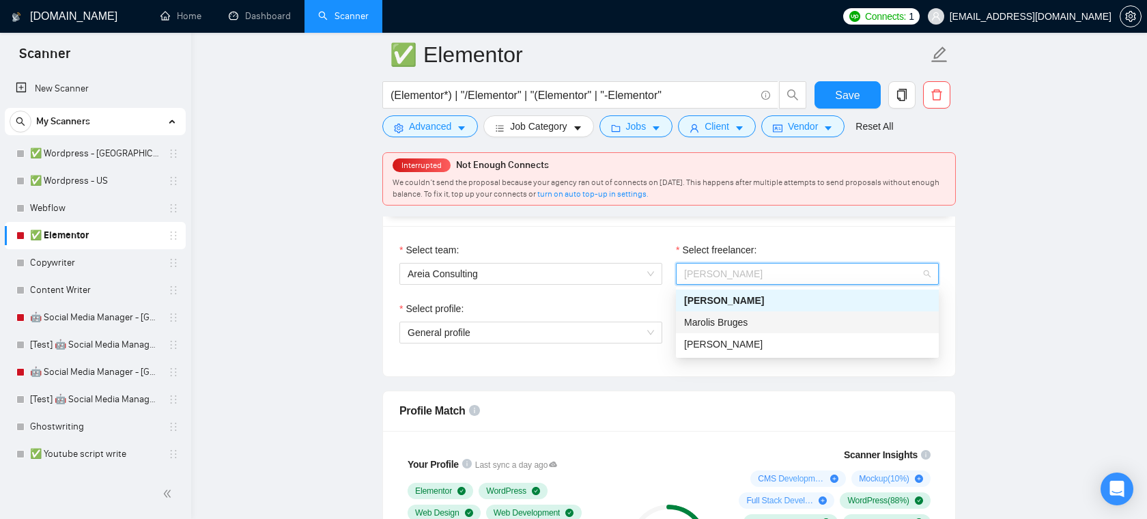
click at [741, 223] on div "Team & Freelancer" at bounding box center [668, 206] width 539 height 39
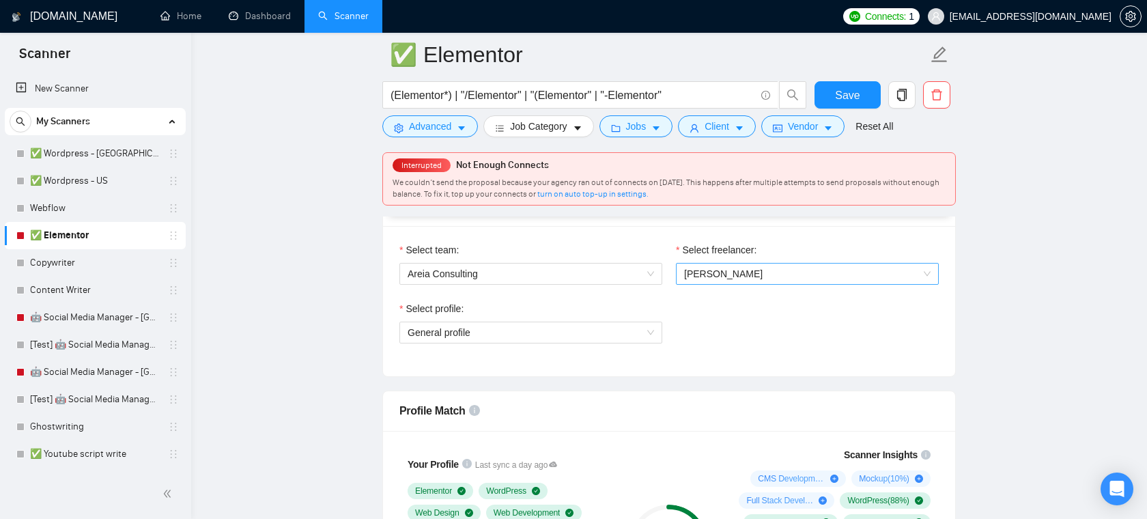
click at [754, 272] on span "[PERSON_NAME]" at bounding box center [723, 273] width 79 height 11
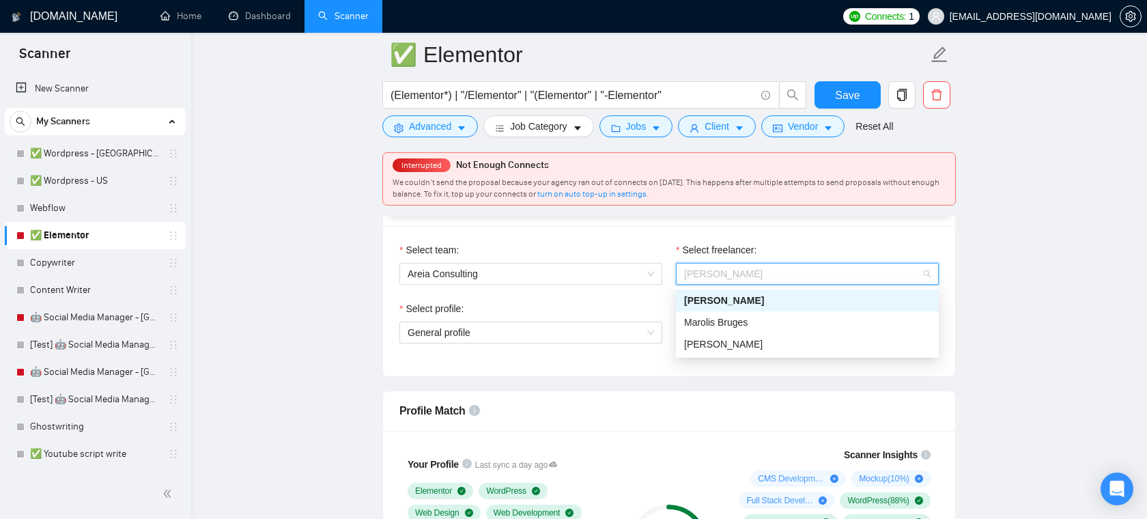
click at [598, 240] on div "Select team: Areia Consulting Select freelancer: [PERSON_NAME] Puerta Select pr…" at bounding box center [669, 301] width 572 height 150
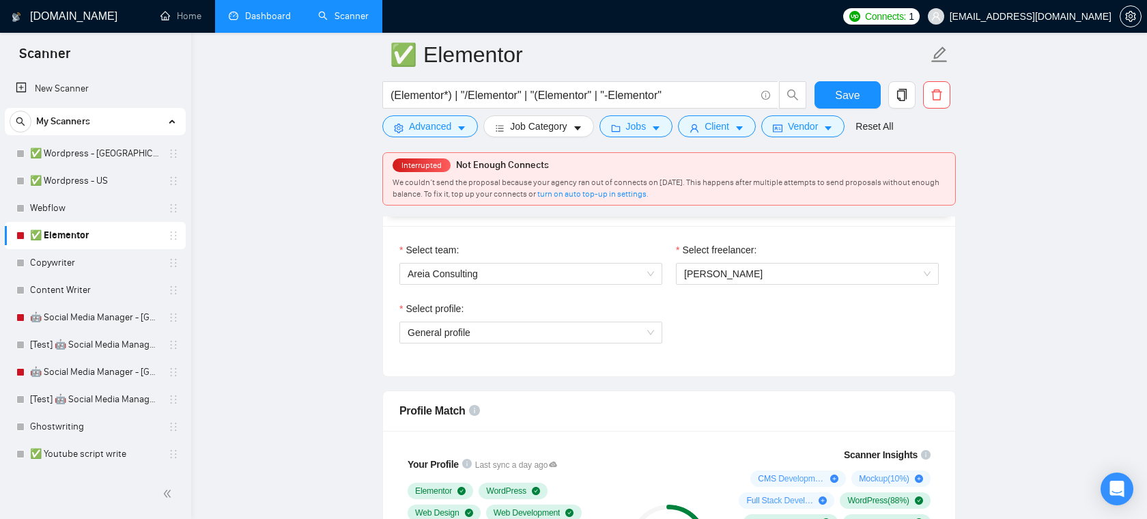
click at [266, 22] on link "Dashboard" at bounding box center [260, 16] width 62 height 12
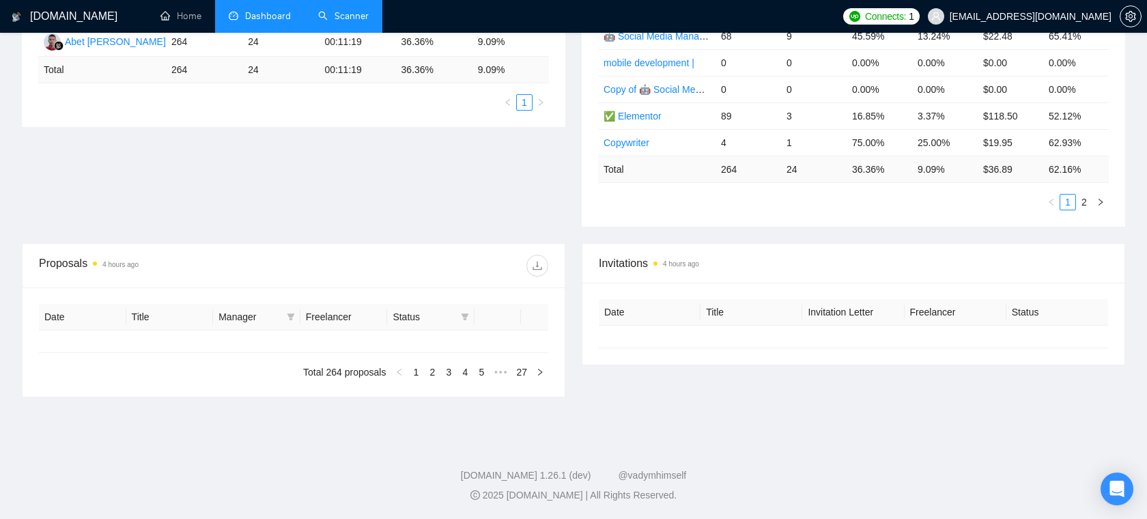
type input "[DATE]"
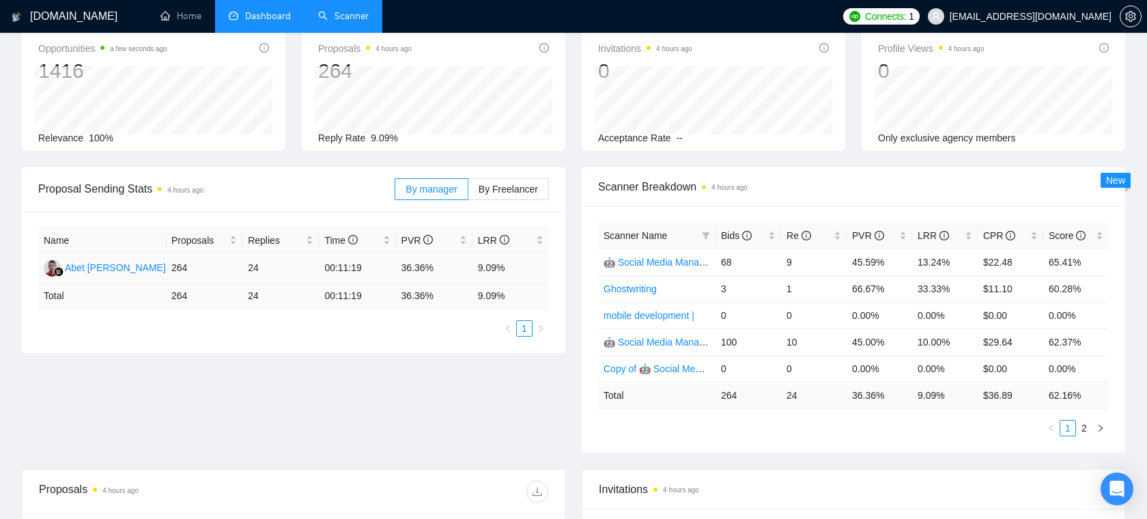
scroll to position [69, 0]
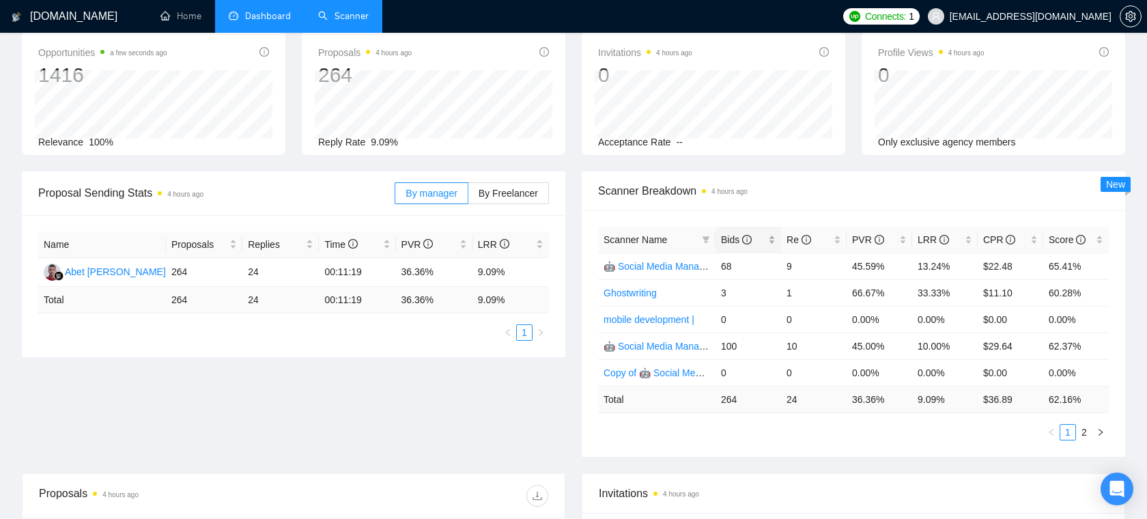
click at [771, 237] on div "Bids" at bounding box center [748, 239] width 55 height 15
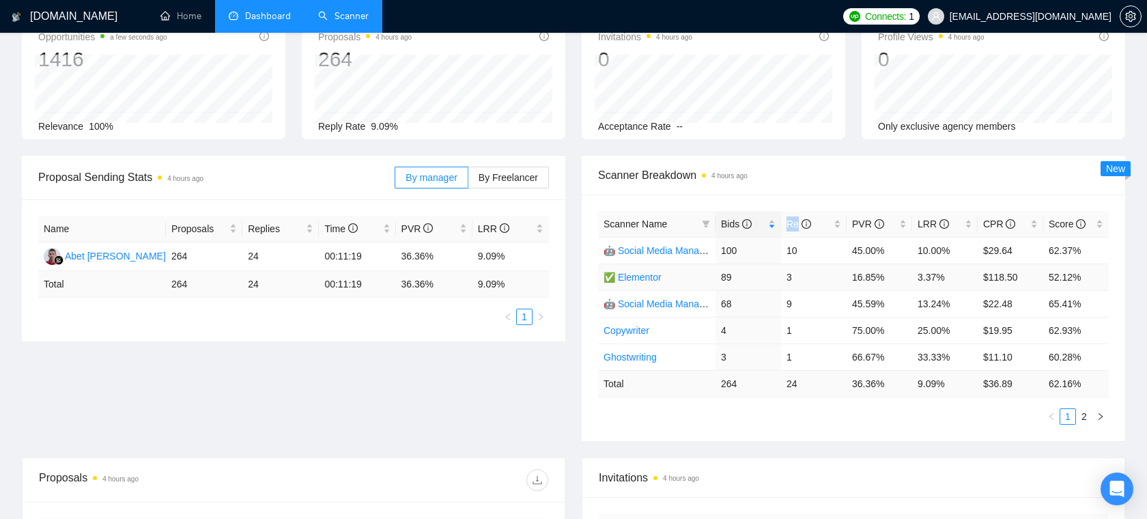
scroll to position [96, 0]
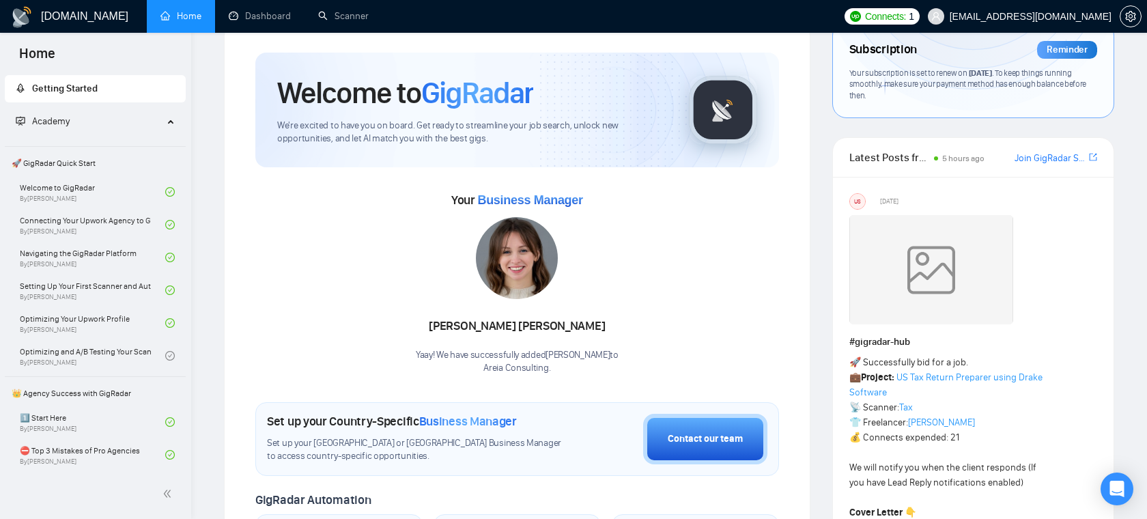
scroll to position [40, 0]
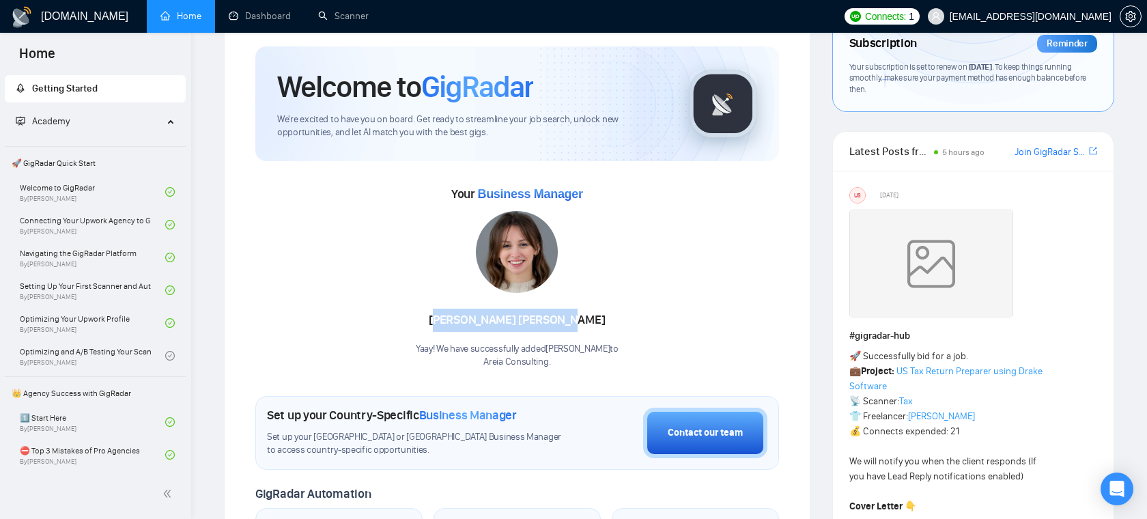
drag, startPoint x: 581, startPoint y: 317, endPoint x: 481, endPoint y: 317, distance: 99.7
click at [481, 317] on div "[PERSON_NAME]" at bounding box center [517, 320] width 203 height 23
click at [478, 319] on div "[PERSON_NAME]" at bounding box center [517, 320] width 203 height 23
click at [506, 322] on div "[PERSON_NAME]" at bounding box center [517, 320] width 203 height 23
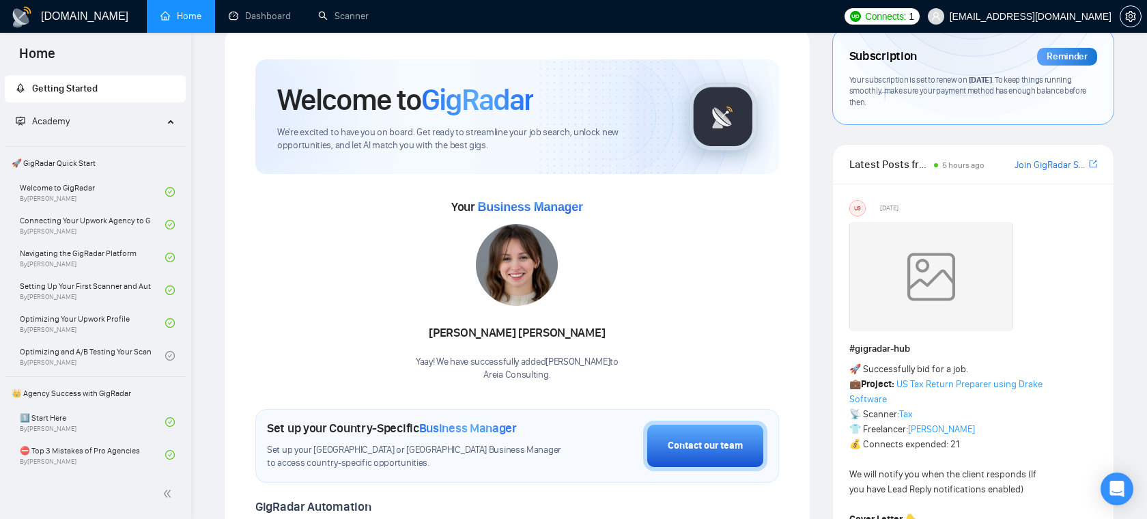
scroll to position [0, 0]
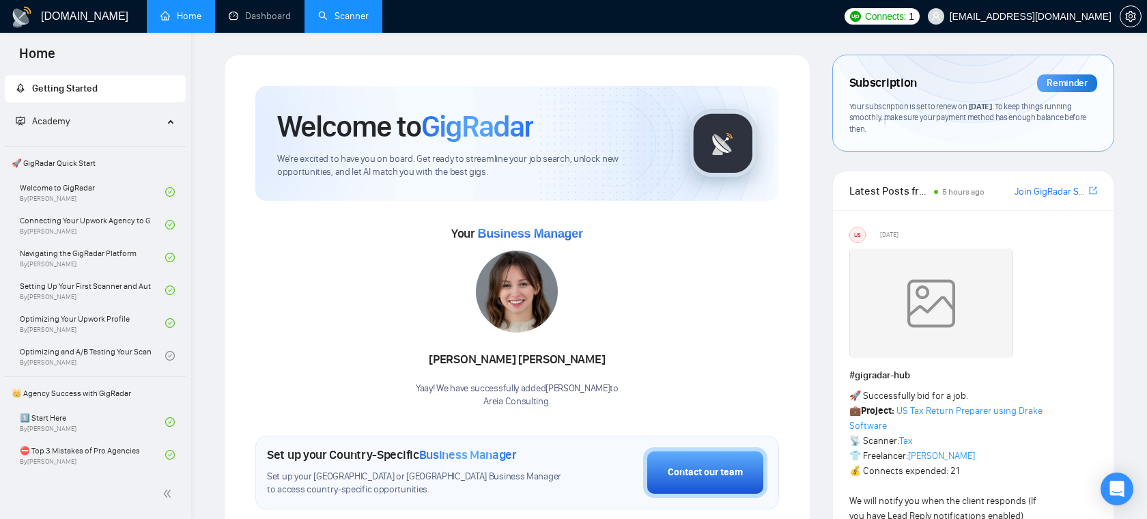
click at [321, 18] on link "Scanner" at bounding box center [343, 16] width 51 height 12
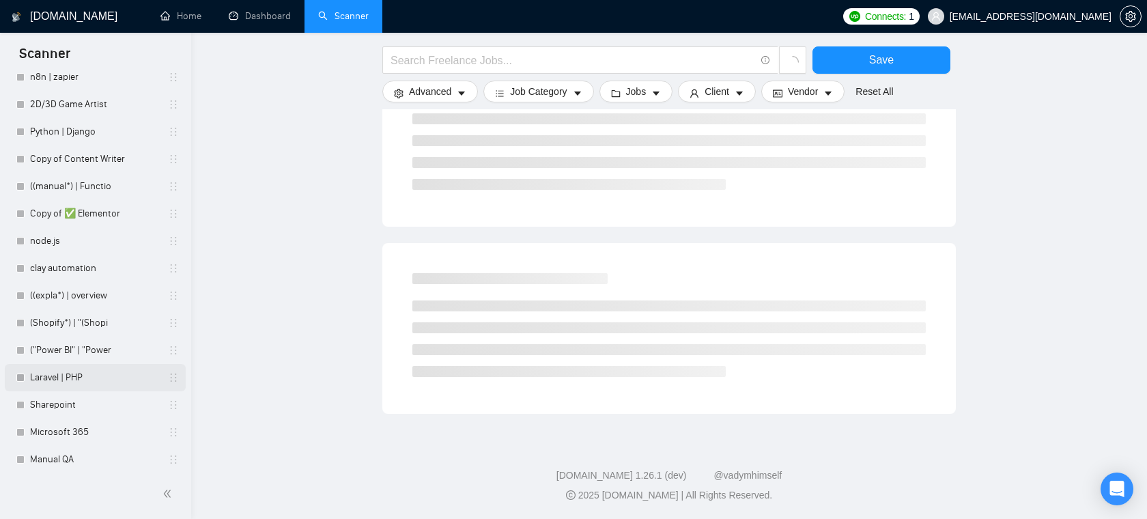
scroll to position [970, 0]
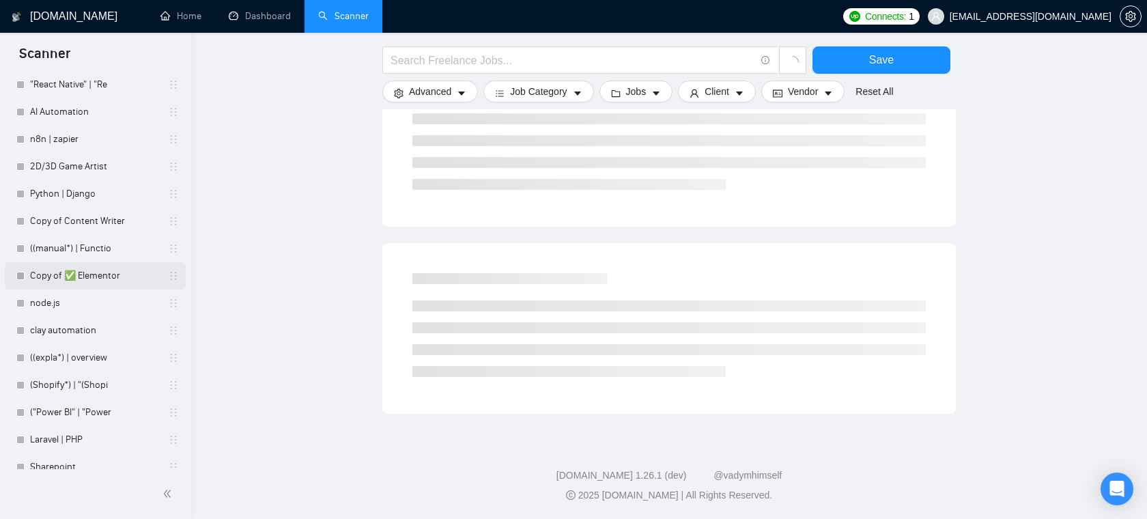
click at [115, 270] on link "Copy of ✅ Elementor" at bounding box center [95, 275] width 130 height 27
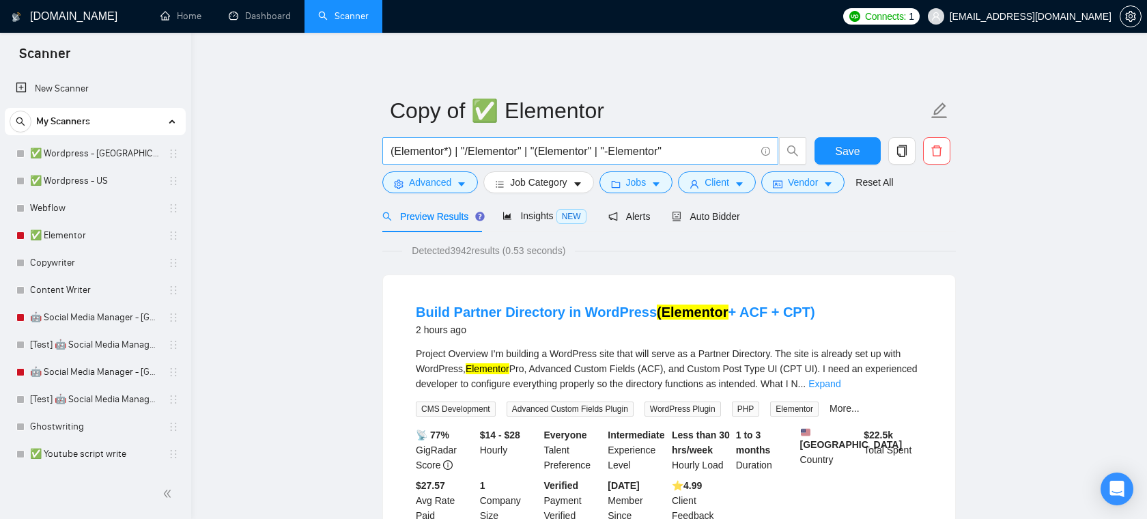
click at [708, 149] on input "(Elementor*) | "/Elementor" | "(Elementor" | "-Elementor"" at bounding box center [572, 151] width 365 height 17
click at [643, 184] on span "Jobs" at bounding box center [636, 182] width 20 height 15
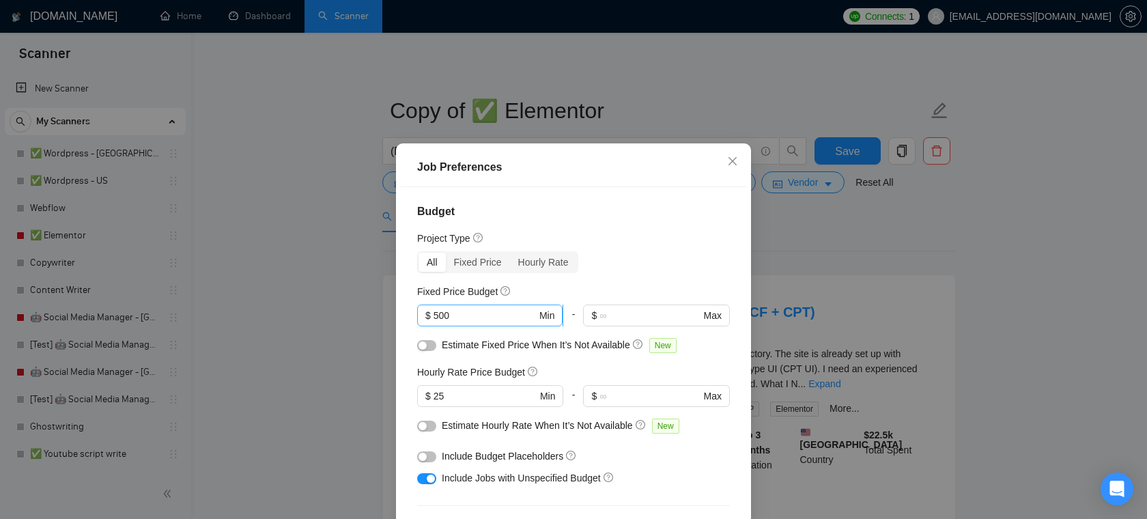
click at [493, 313] on input "500" at bounding box center [484, 315] width 103 height 15
type input "5"
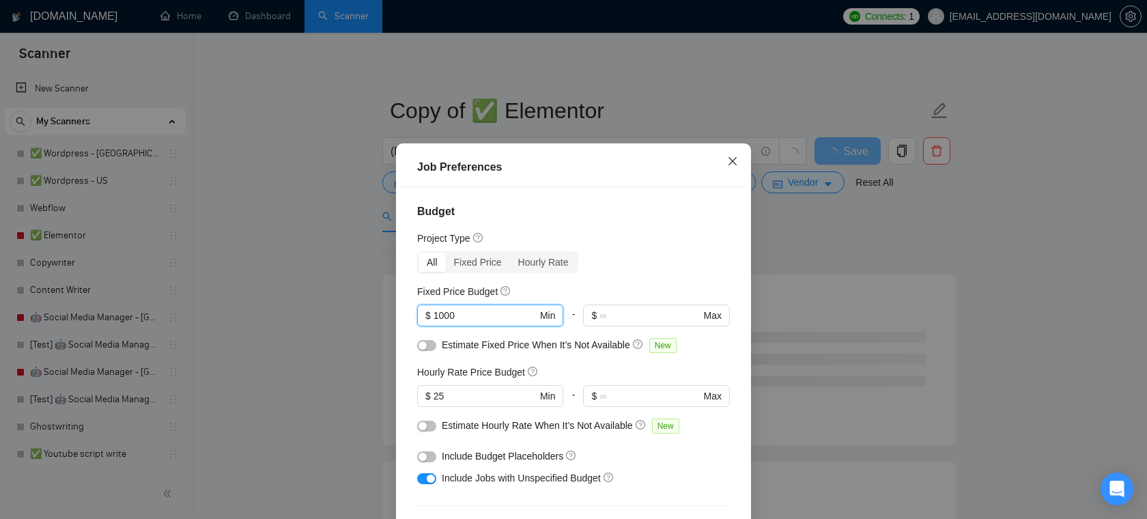
type input "1000"
click at [737, 162] on icon "close" at bounding box center [732, 161] width 11 height 11
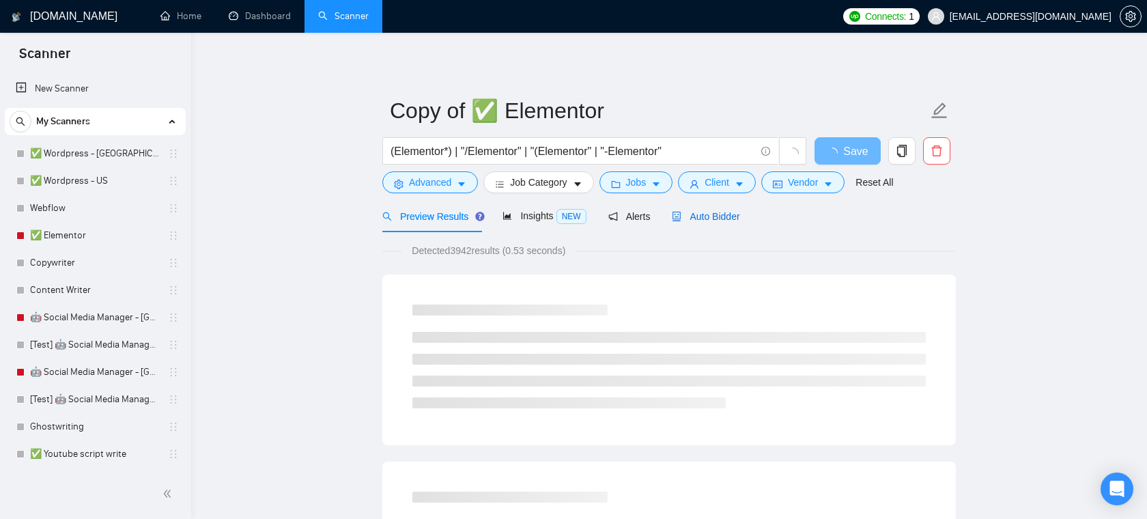
click at [720, 220] on span "Auto Bidder" at bounding box center [706, 216] width 68 height 11
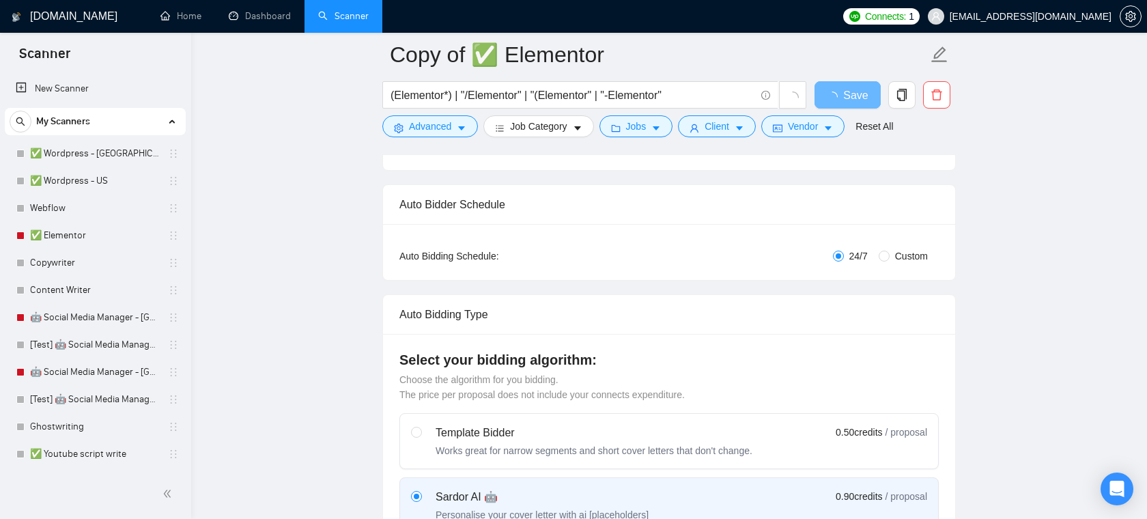
scroll to position [188, 0]
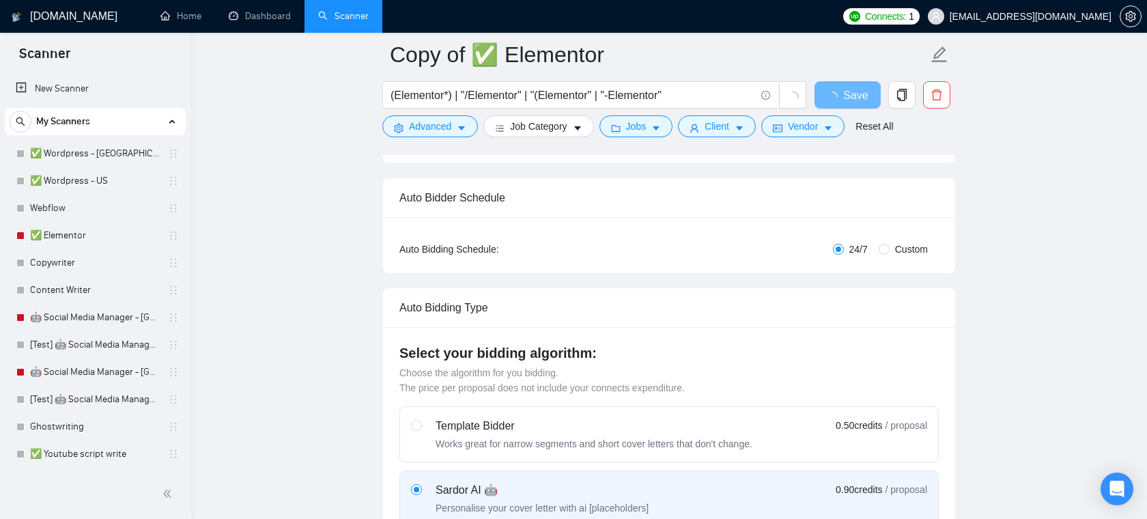
click at [889, 248] on span "Custom" at bounding box center [911, 249] width 44 height 15
click at [889, 248] on input "Custom" at bounding box center [884, 249] width 11 height 11
radio input "true"
radio input "false"
checkbox input "true"
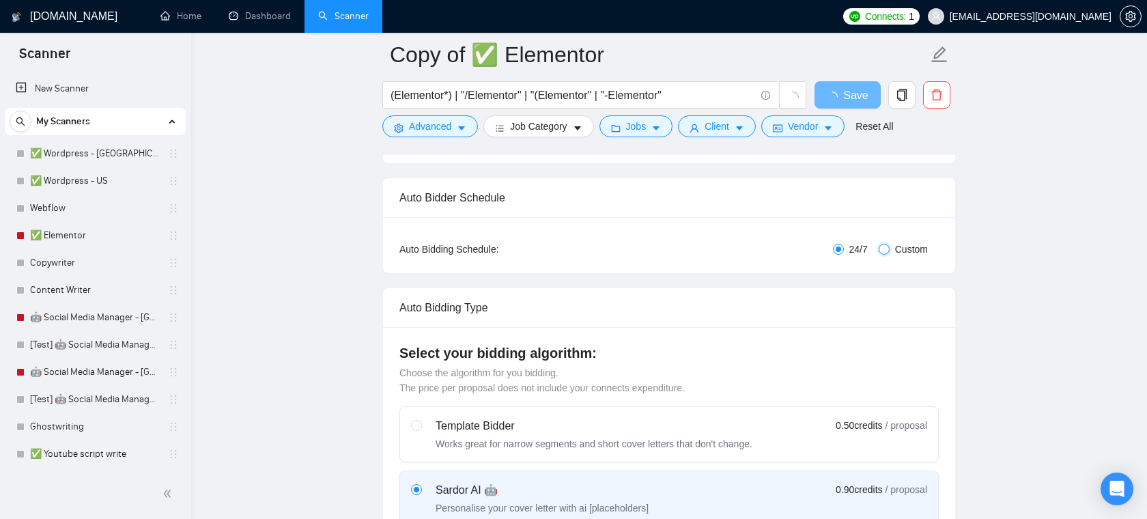
checkbox input "true"
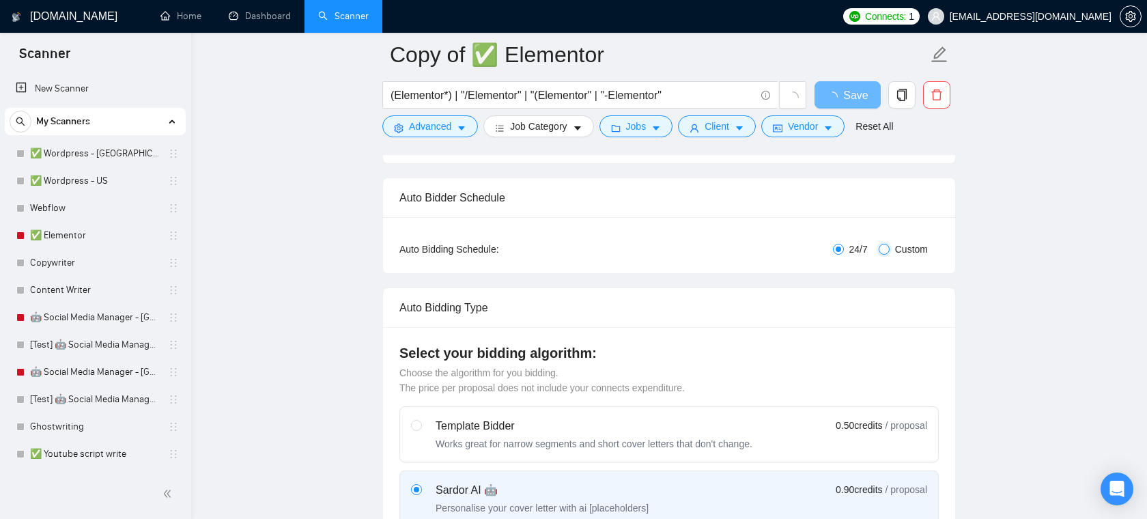
checkbox input "true"
